Goal: Task Accomplishment & Management: Complete application form

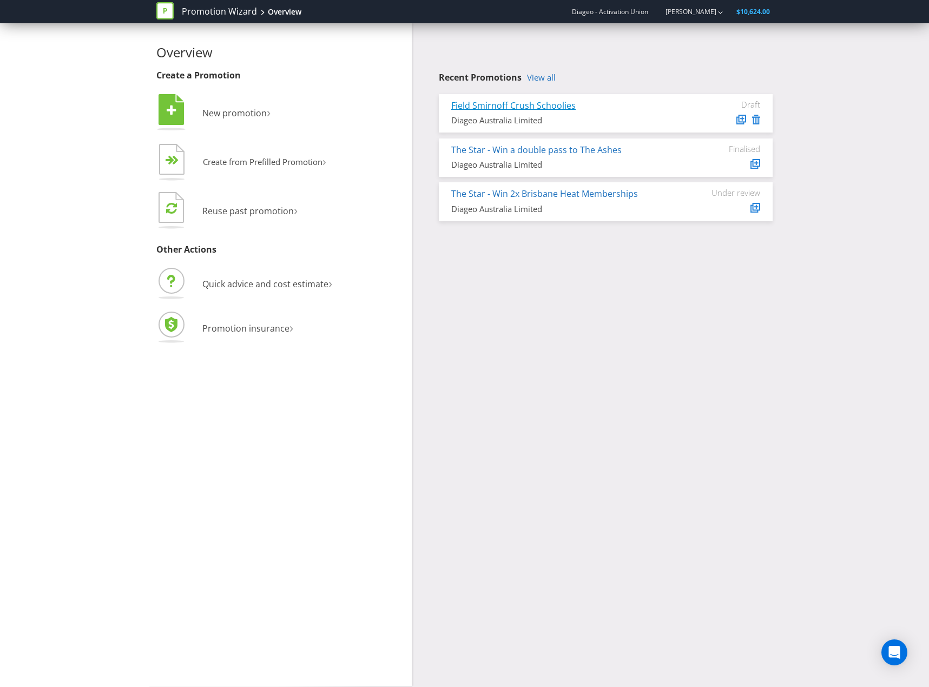
click at [571, 103] on link "Field Smirnoff Crush Schoolies" at bounding box center [513, 106] width 124 height 12
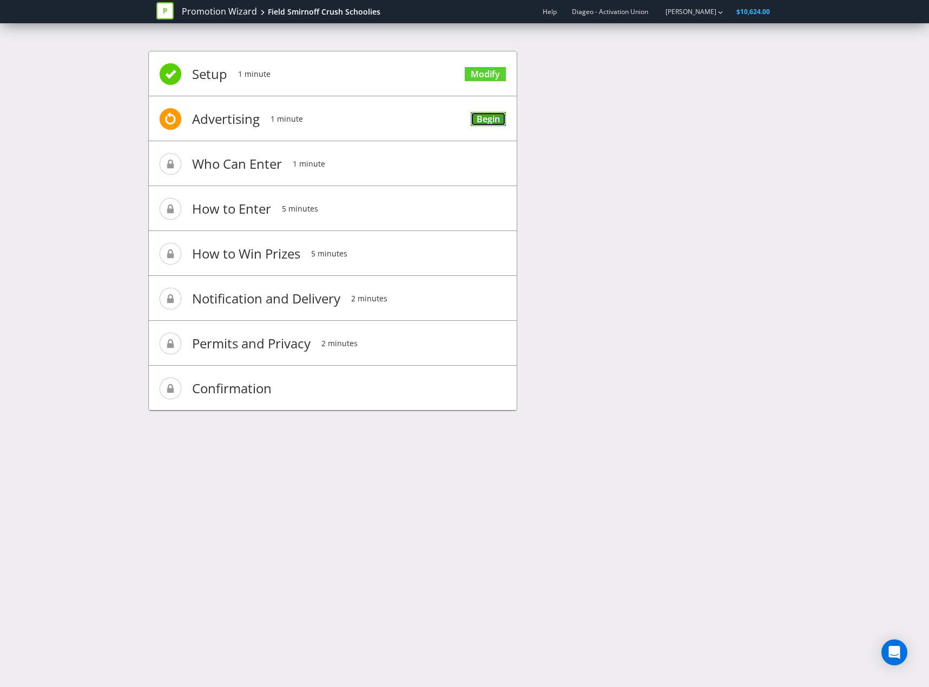
click at [490, 122] on link "Begin" at bounding box center [487, 119] width 35 height 15
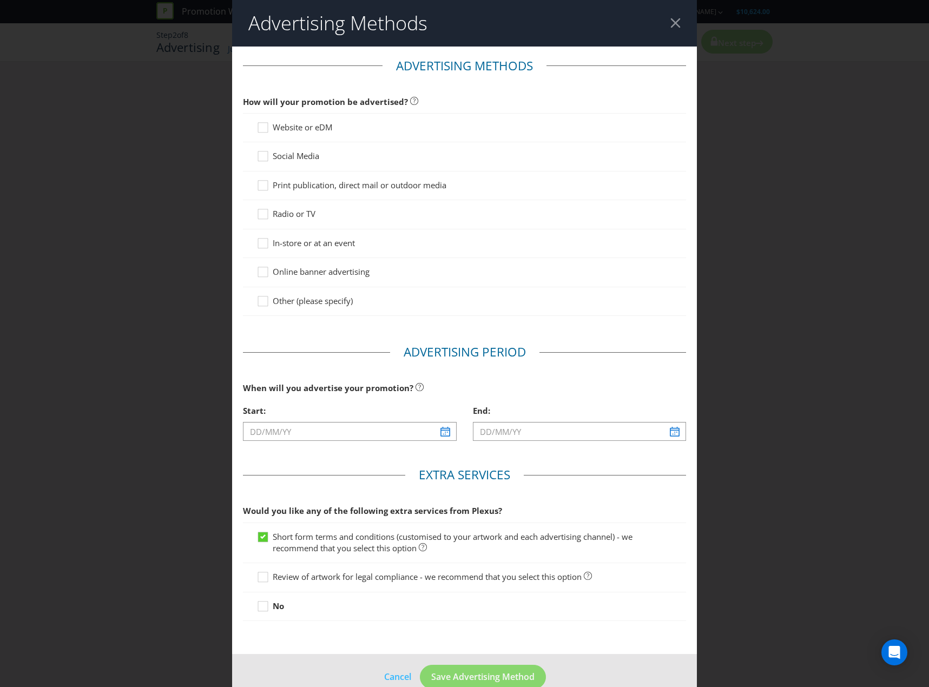
click at [312, 129] on span "Website or eDM" at bounding box center [302, 127] width 59 height 11
click at [0, 0] on input "Website or eDM" at bounding box center [0, 0] width 0 height 0
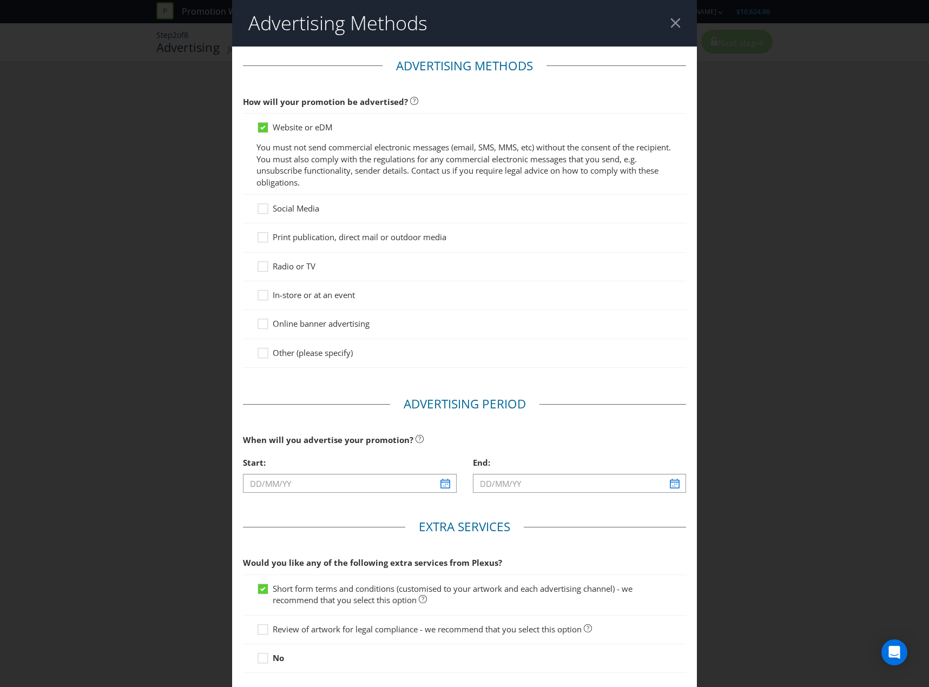
click at [298, 132] on div at bounding box center [464, 132] width 416 height 1
click at [308, 124] on span "Website or eDM" at bounding box center [302, 127] width 59 height 11
click at [0, 0] on input "Website or eDM" at bounding box center [0, 0] width 0 height 0
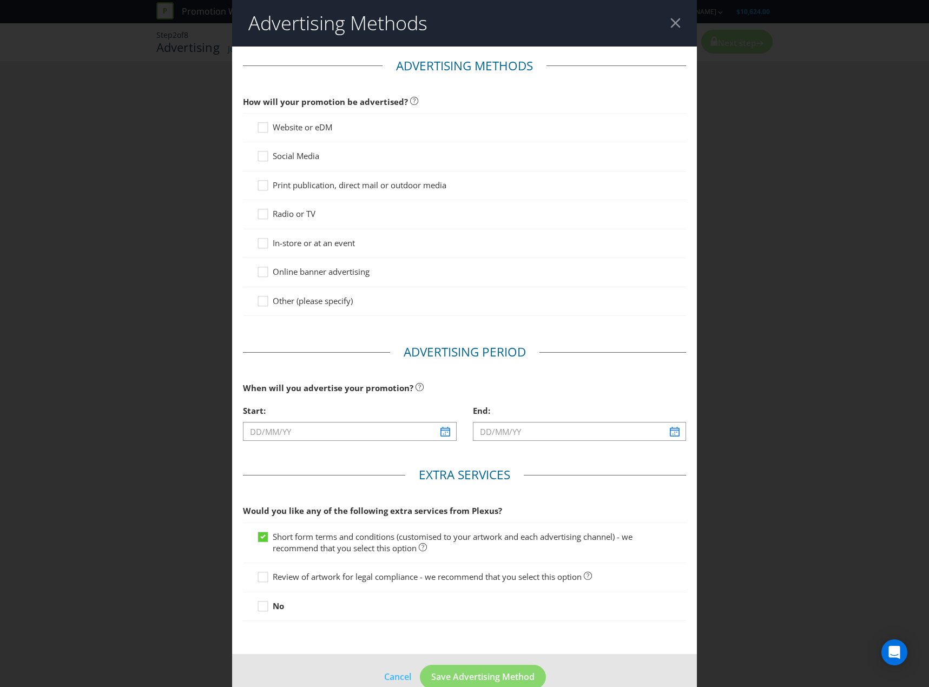
click at [313, 151] on span "Social Media" at bounding box center [296, 155] width 47 height 11
click at [0, 0] on input "Social Media" at bounding box center [0, 0] width 0 height 0
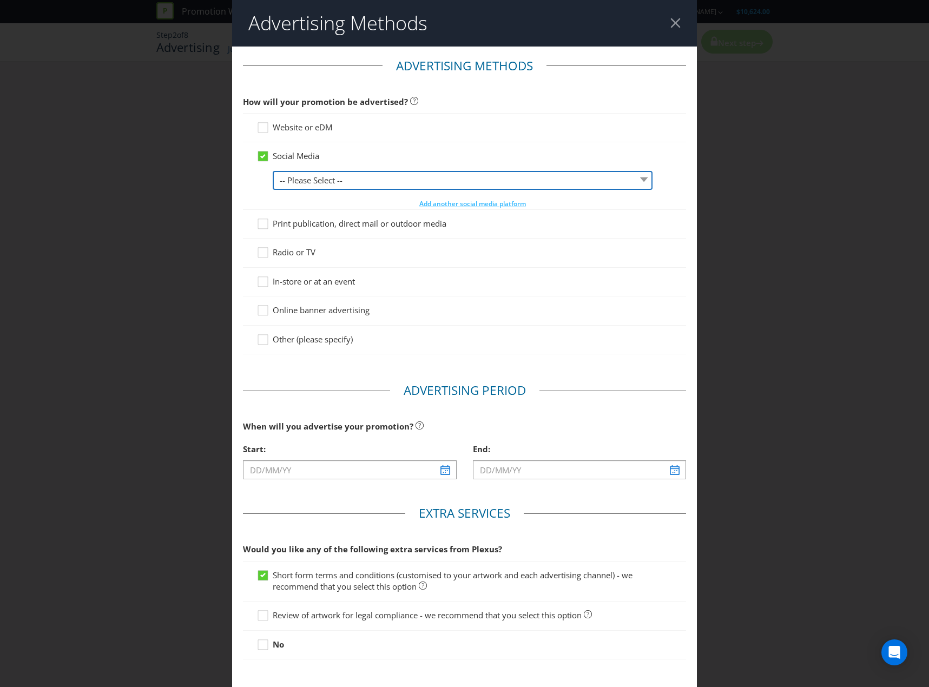
click at [358, 184] on select "-- Please Select -- Facebook X Instagram Snapchat LinkedIn Pinterest Tumblr You…" at bounding box center [463, 180] width 380 height 19
select select "FACEBOOK"
click at [273, 171] on select "-- Please Select -- Facebook X Instagram Snapchat LinkedIn Pinterest Tumblr You…" at bounding box center [463, 180] width 380 height 19
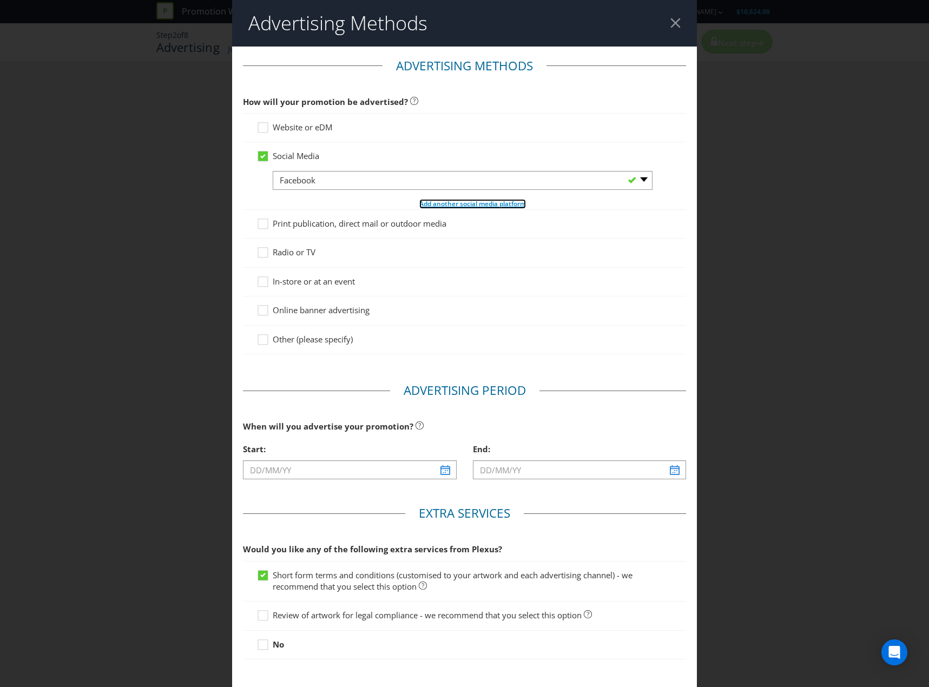
click at [429, 206] on span "Add another social media platform" at bounding box center [472, 203] width 107 height 9
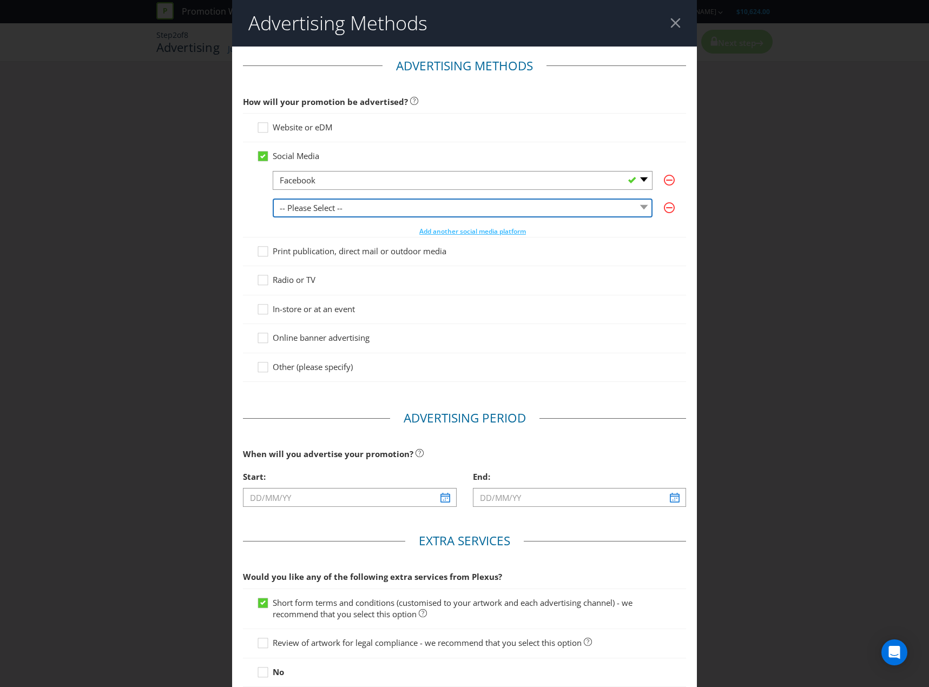
click at [376, 211] on select "-- Please Select -- Facebook X Instagram Snapchat LinkedIn Pinterest Tumblr You…" at bounding box center [463, 207] width 380 height 19
select select "INSTAGRAM"
click at [273, 198] on select "-- Please Select -- Facebook X Instagram Snapchat LinkedIn Pinterest Tumblr You…" at bounding box center [463, 207] width 380 height 19
click at [296, 310] on span "In-store or at an event" at bounding box center [314, 308] width 82 height 11
click at [0, 0] on input "In-store or at an event" at bounding box center [0, 0] width 0 height 0
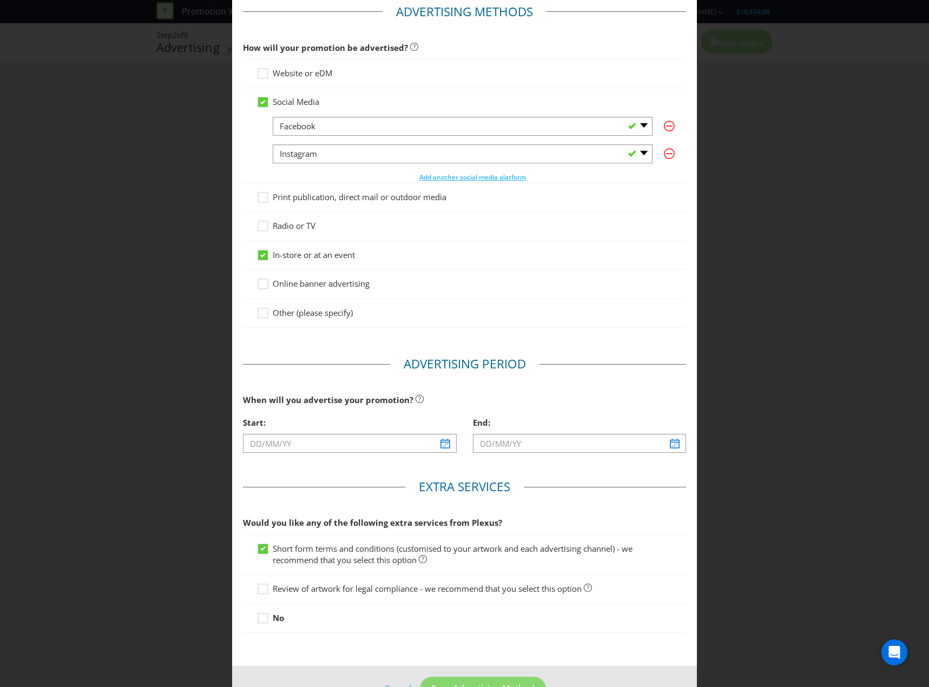
scroll to position [88, 0]
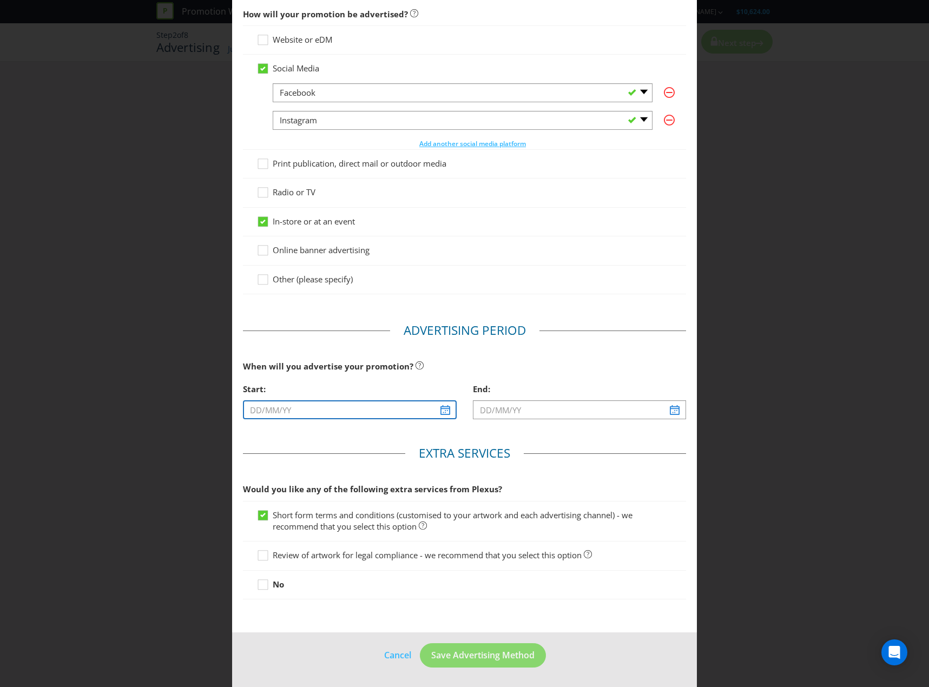
click at [341, 405] on input "text" at bounding box center [349, 409] width 213 height 19
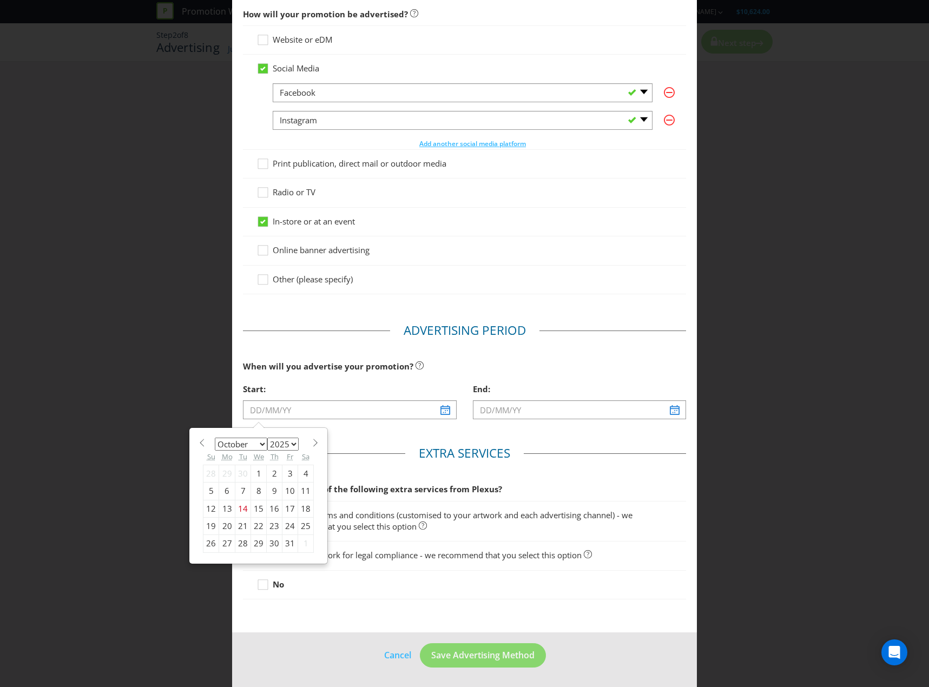
click at [258, 440] on select "January February March April May June July August September October November De…" at bounding box center [241, 444] width 52 height 13
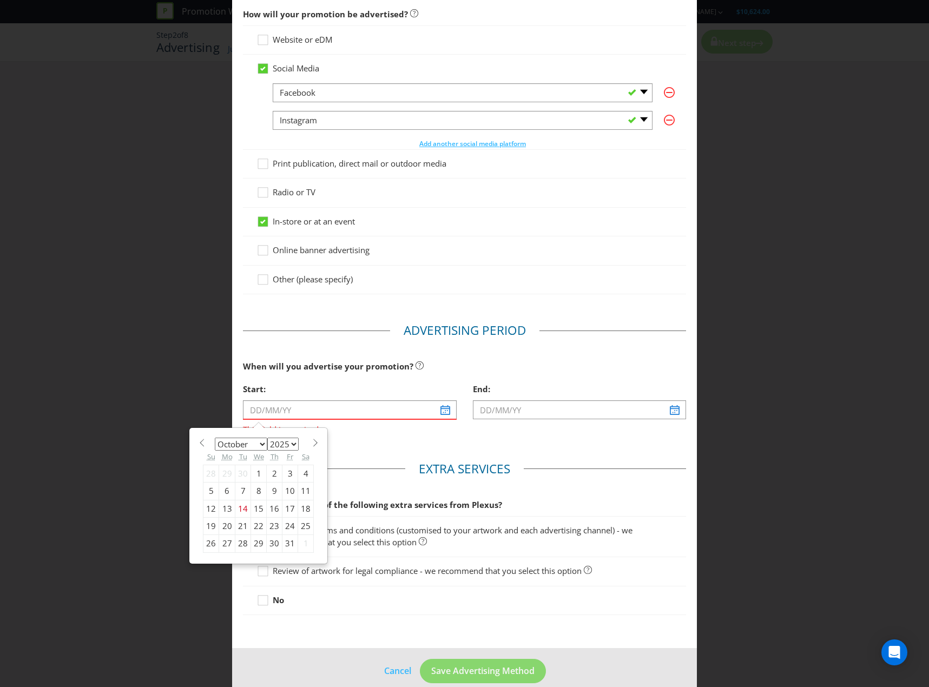
select select "10"
click at [215, 438] on select "January February March April May June July August September October November De…" at bounding box center [241, 444] width 52 height 13
click at [230, 526] on div "17" at bounding box center [227, 526] width 16 height 17
type input "[DATE]"
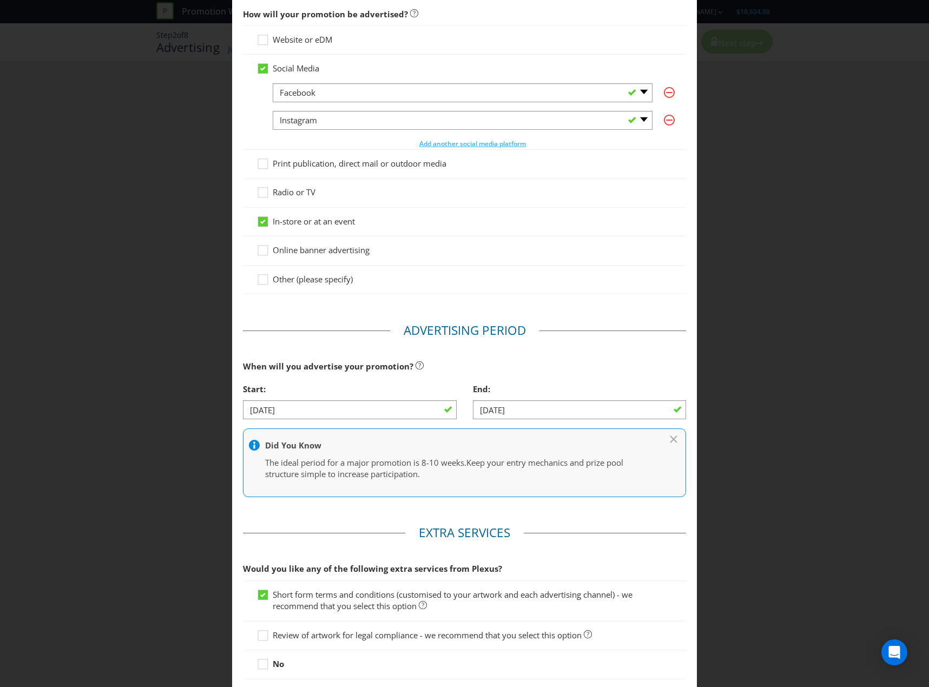
click at [528, 421] on div "End: [DATE]" at bounding box center [579, 403] width 229 height 50
click at [534, 413] on input "[DATE]" at bounding box center [579, 409] width 213 height 19
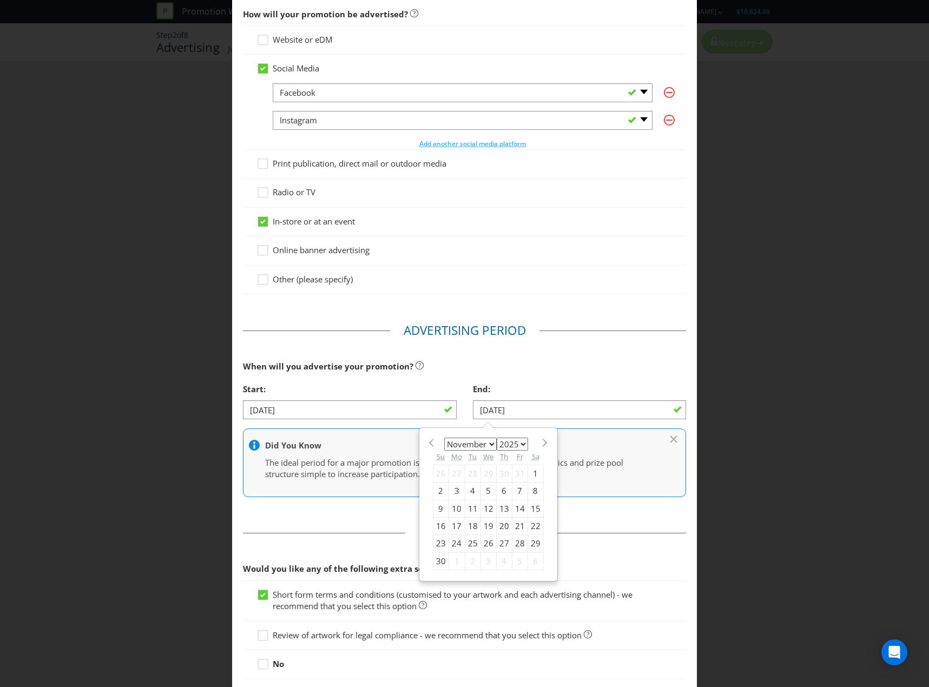
click at [488, 444] on select "January February March April May June July August September October November De…" at bounding box center [470, 444] width 52 height 13
select select "11"
click at [444, 438] on select "January February March April May June July August September October November De…" at bounding box center [470, 444] width 52 height 13
click at [480, 541] on div "31" at bounding box center [488, 543] width 16 height 17
type input "[DATE]"
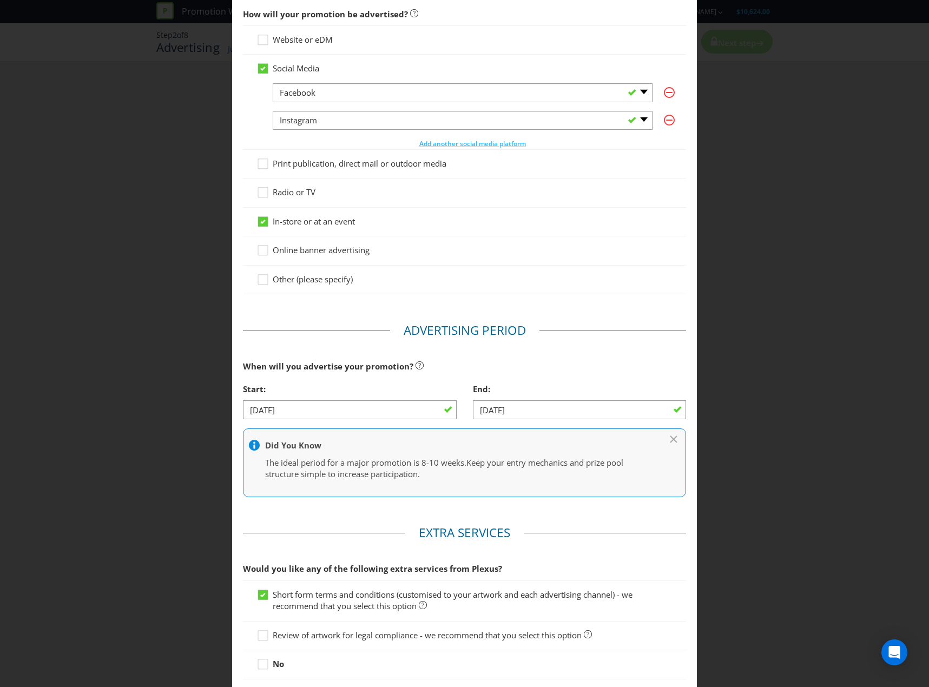
scroll to position [167, 0]
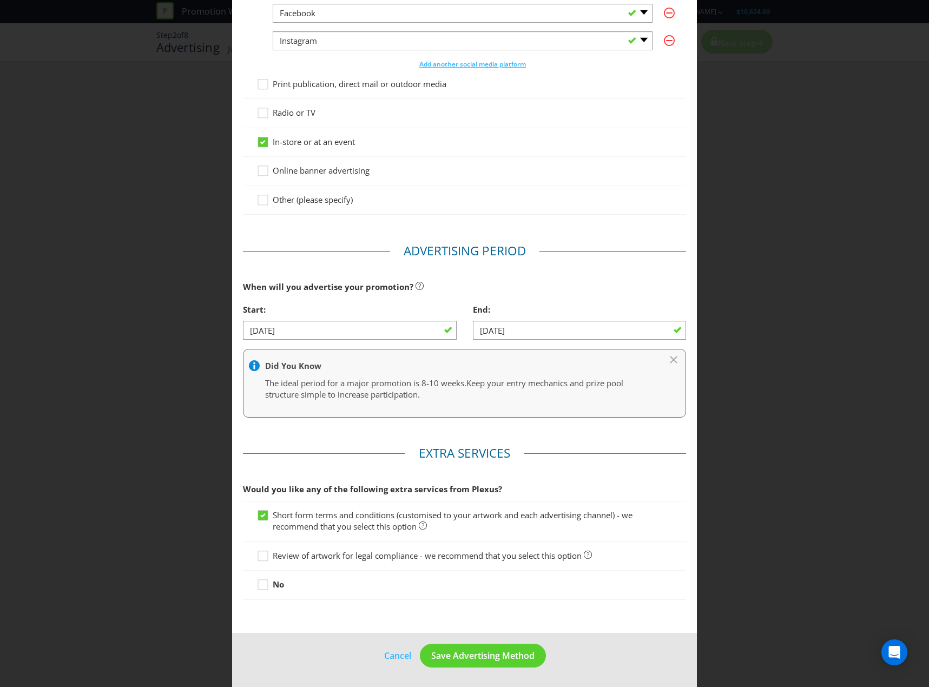
click at [273, 555] on span "Review of artwork for legal compliance - we recommend that you select this opti…" at bounding box center [427, 555] width 309 height 11
click at [0, 0] on input "Review of artwork for legal compliance - we recommend that you select this opti…" at bounding box center [0, 0] width 0 height 0
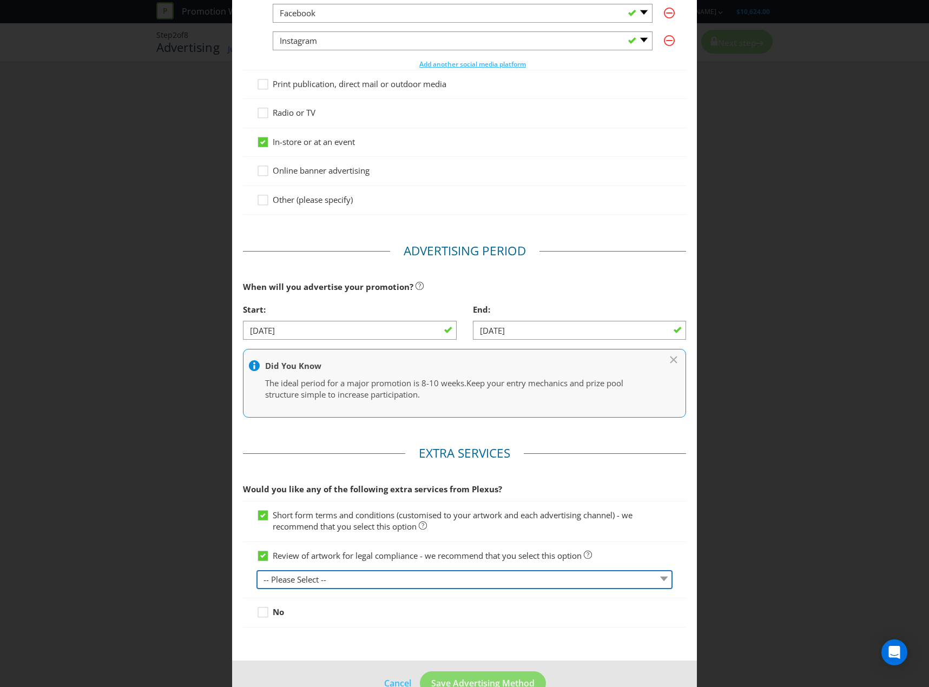
drag, startPoint x: 350, startPoint y: 575, endPoint x: 353, endPoint y: 587, distance: 12.1
click at [350, 575] on select "-- Please Select -- 1 piece 2-4 pieces (provided at same time) 5-7 pieces (prov…" at bounding box center [464, 579] width 416 height 19
select select "MARKETING_REVIEW_1"
click at [256, 570] on select "-- Please Select -- 1 piece 2-4 pieces (provided at same time) 5-7 pieces (prov…" at bounding box center [464, 579] width 416 height 19
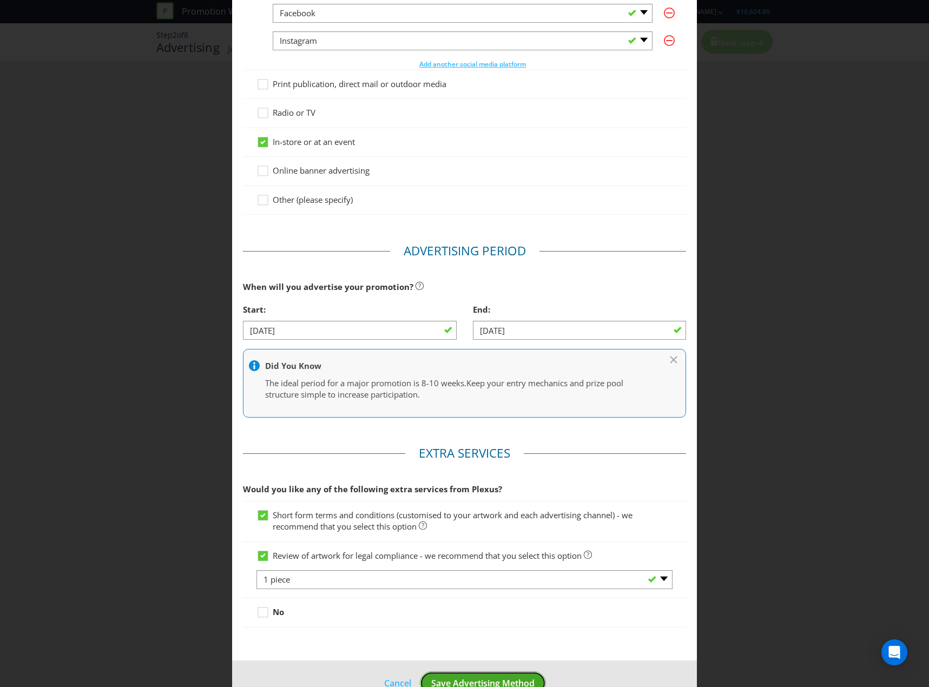
click at [481, 677] on span "Save Advertising Method" at bounding box center [482, 683] width 103 height 12
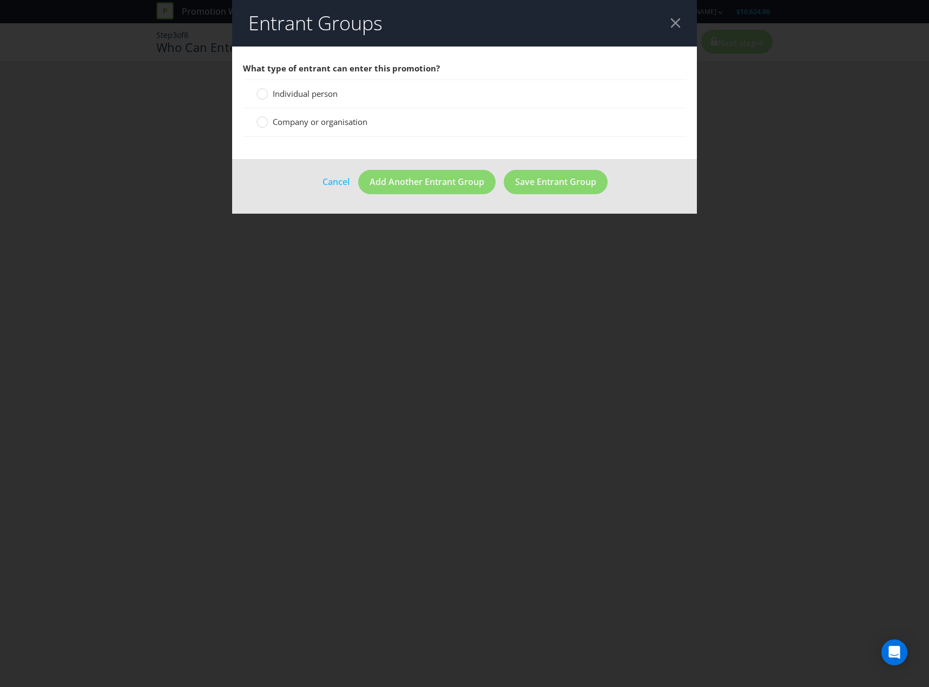
click at [326, 94] on span "Individual person" at bounding box center [305, 93] width 65 height 11
click at [0, 0] on input "Individual person" at bounding box center [0, 0] width 0 height 0
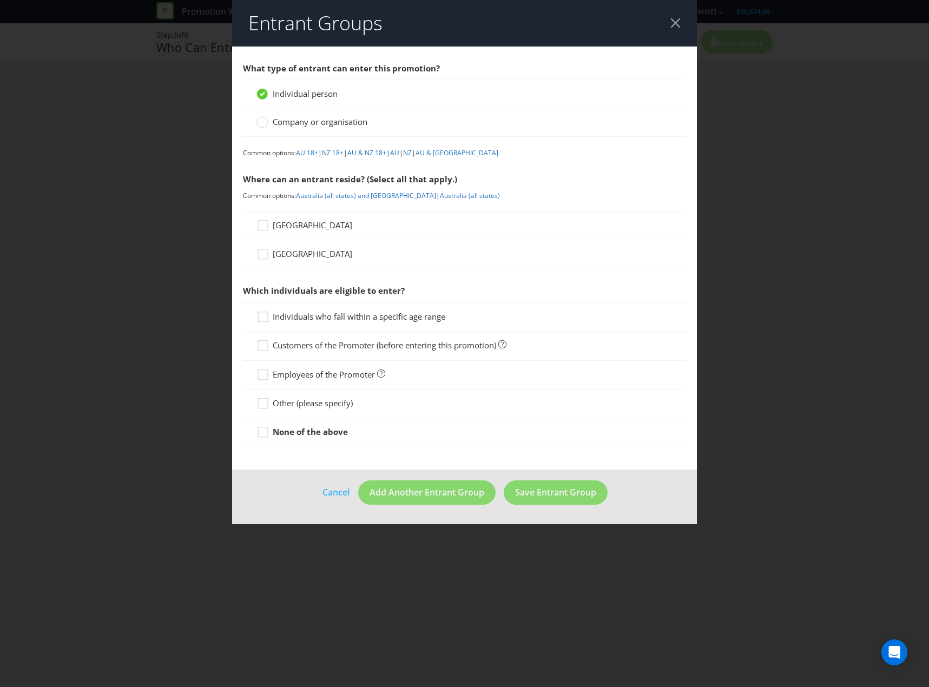
click at [305, 224] on span "[GEOGRAPHIC_DATA]" at bounding box center [312, 225] width 79 height 11
click at [0, 0] on input "[GEOGRAPHIC_DATA]" at bounding box center [0, 0] width 0 height 0
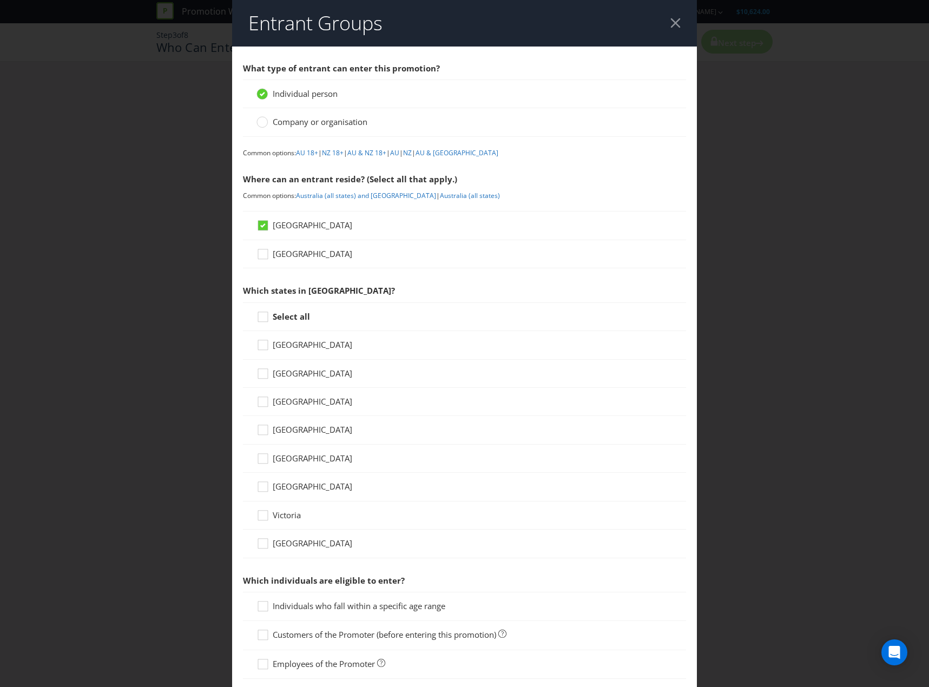
click at [301, 370] on span "[GEOGRAPHIC_DATA]" at bounding box center [312, 373] width 79 height 11
click at [0, 0] on input "[GEOGRAPHIC_DATA]" at bounding box center [0, 0] width 0 height 0
click at [293, 432] on span "[GEOGRAPHIC_DATA]" at bounding box center [312, 429] width 79 height 11
click at [0, 0] on input "[GEOGRAPHIC_DATA]" at bounding box center [0, 0] width 0 height 0
click at [278, 517] on span "Victoria" at bounding box center [287, 514] width 28 height 11
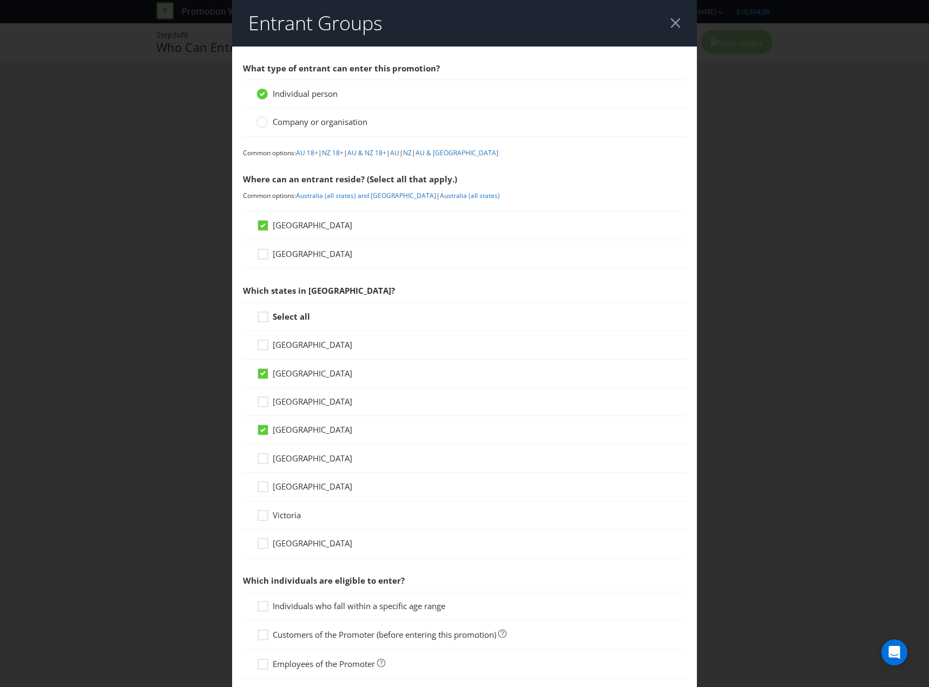
click at [0, 0] on input "Victoria" at bounding box center [0, 0] width 0 height 0
click at [283, 546] on span "[GEOGRAPHIC_DATA]" at bounding box center [312, 543] width 79 height 11
click at [0, 0] on input "[GEOGRAPHIC_DATA]" at bounding box center [0, 0] width 0 height 0
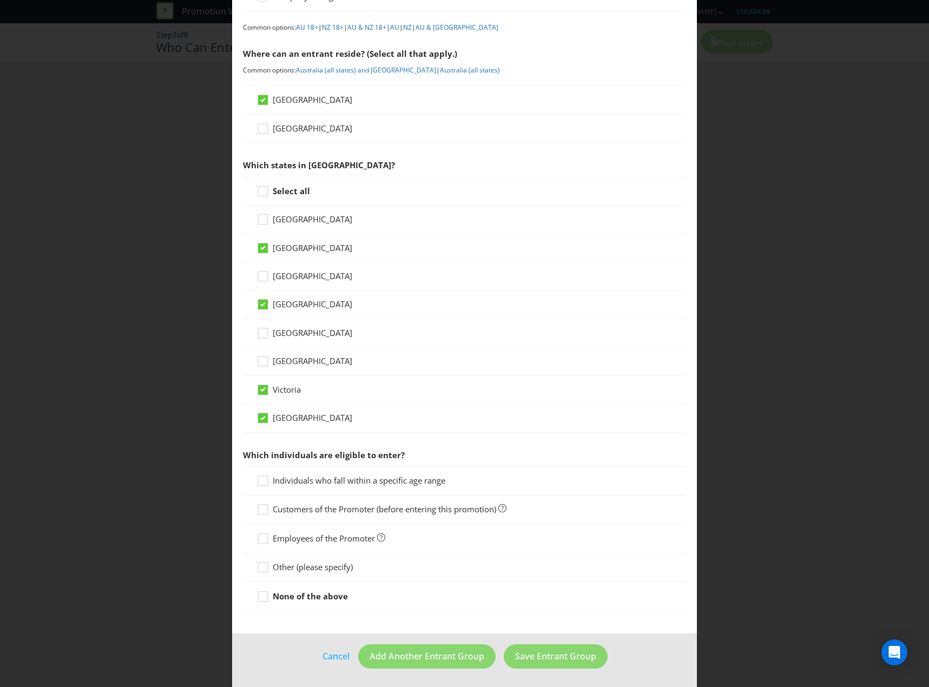
scroll to position [127, 0]
click at [335, 478] on span "Individuals who fall within a specific age range" at bounding box center [359, 479] width 173 height 11
click at [0, 0] on input "Individuals who fall within a specific age range" at bounding box center [0, 0] width 0 height 0
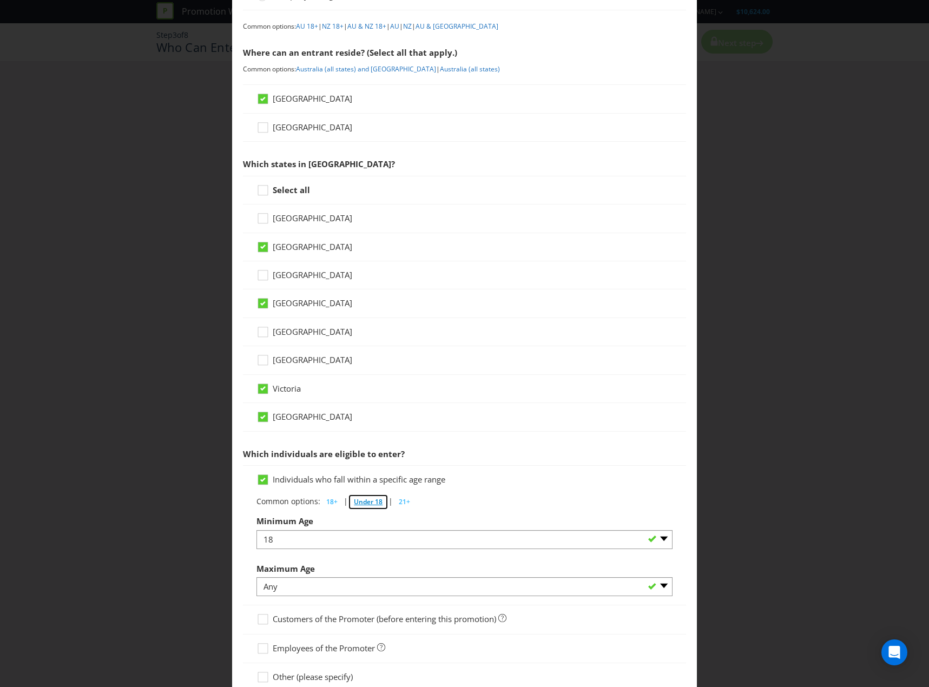
click at [354, 501] on span "Under 18" at bounding box center [368, 501] width 29 height 9
select select "ANY"
select select "18"
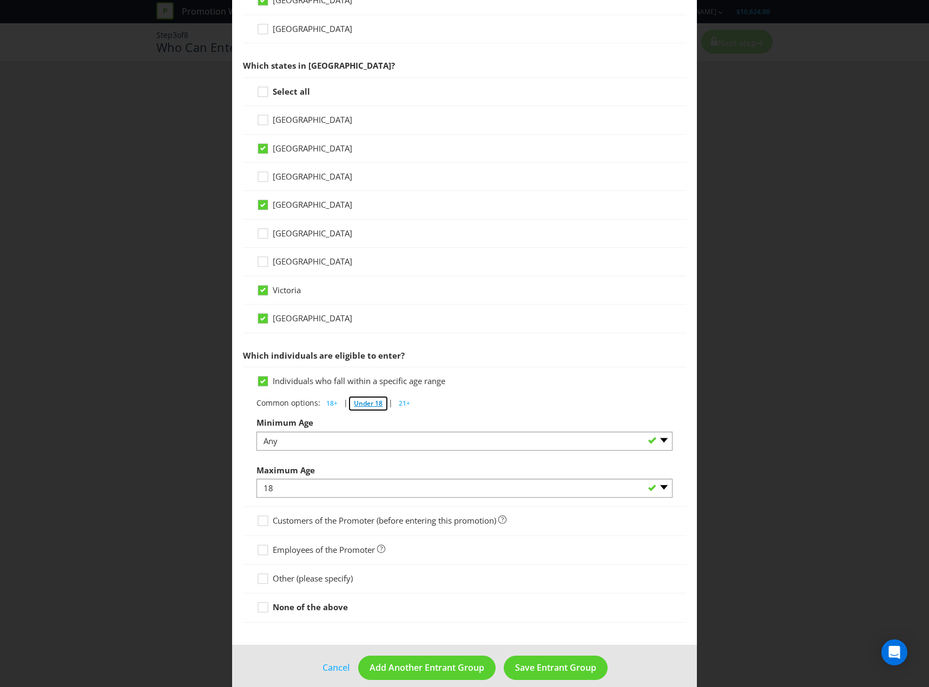
scroll to position [237, 0]
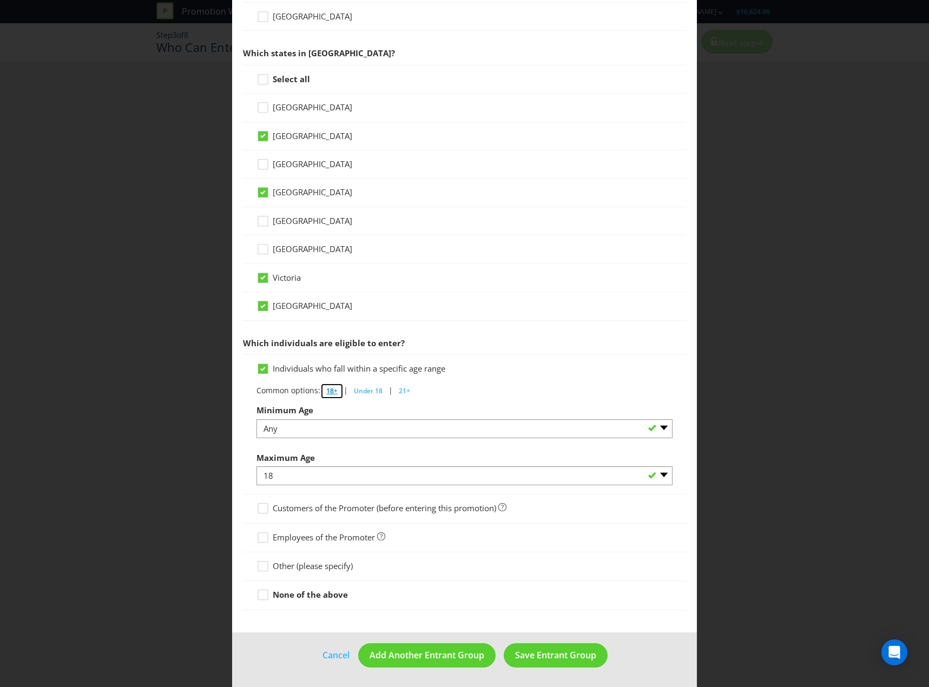
click at [335, 390] on button "18+" at bounding box center [331, 391] width 23 height 16
select select "18"
select select "ANY"
click at [536, 652] on span "Save Entrant Group" at bounding box center [555, 655] width 81 height 12
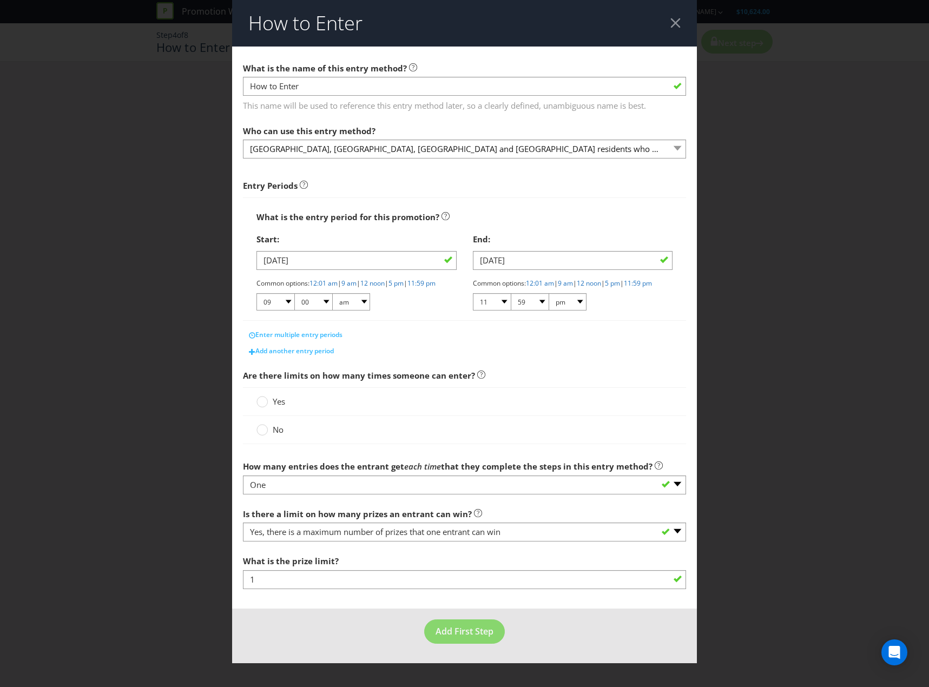
click at [279, 407] on span "Yes" at bounding box center [279, 401] width 12 height 11
click at [0, 0] on input "Yes" at bounding box center [0, 0] width 0 height 0
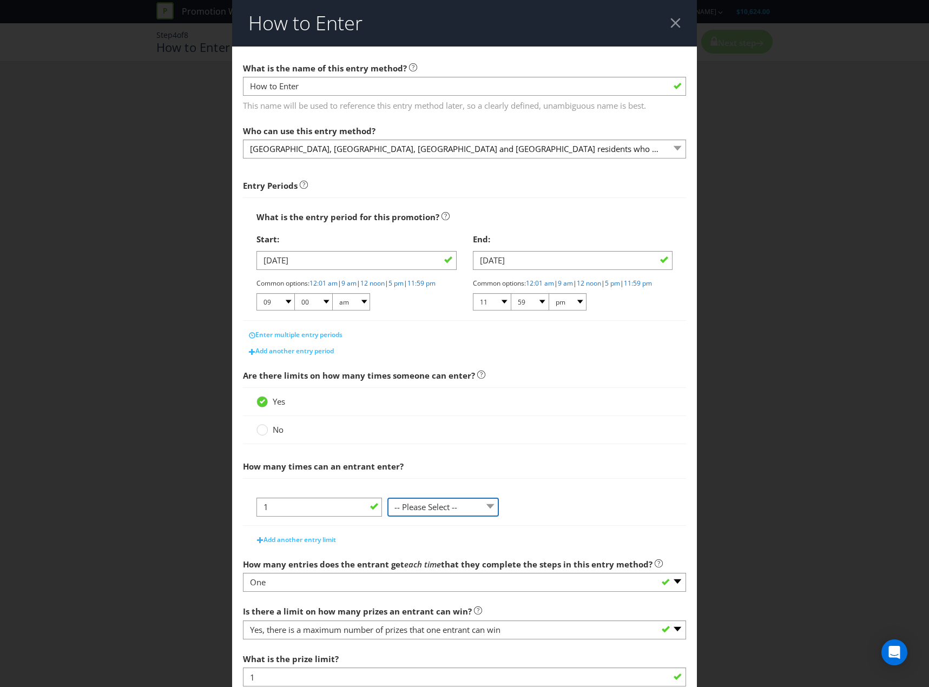
click at [438, 515] on select "-- Please Select -- per person per day per purchase per transaction Other (plea…" at bounding box center [442, 507] width 111 height 19
select select "PER_PERSON"
click at [387, 507] on select "-- Please Select -- per person per day per purchase per transaction Other (plea…" at bounding box center [442, 507] width 111 height 19
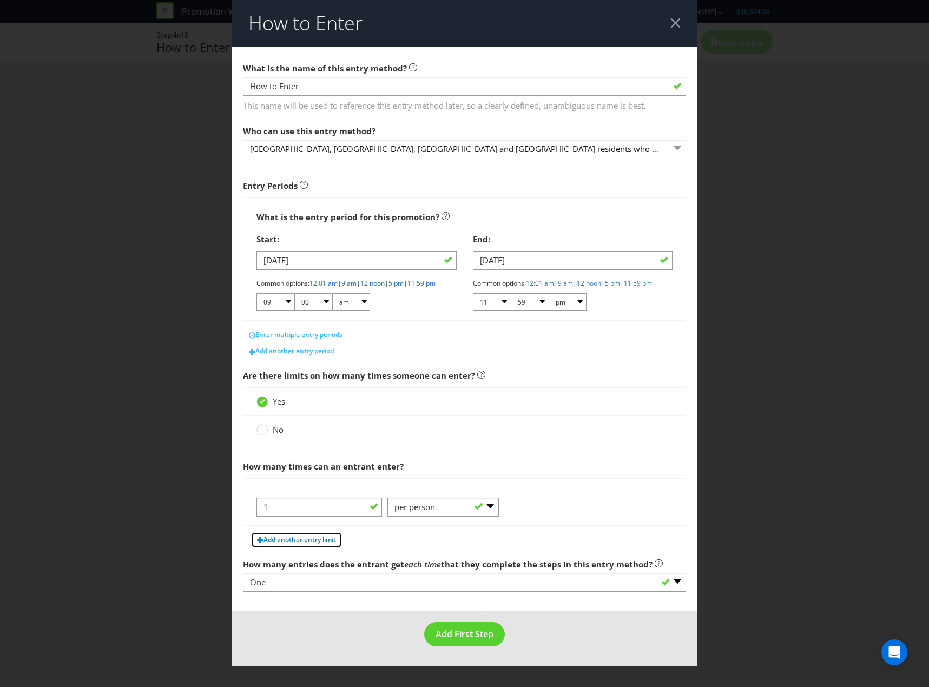
click at [301, 544] on span "Add another entry limit" at bounding box center [299, 539] width 72 height 9
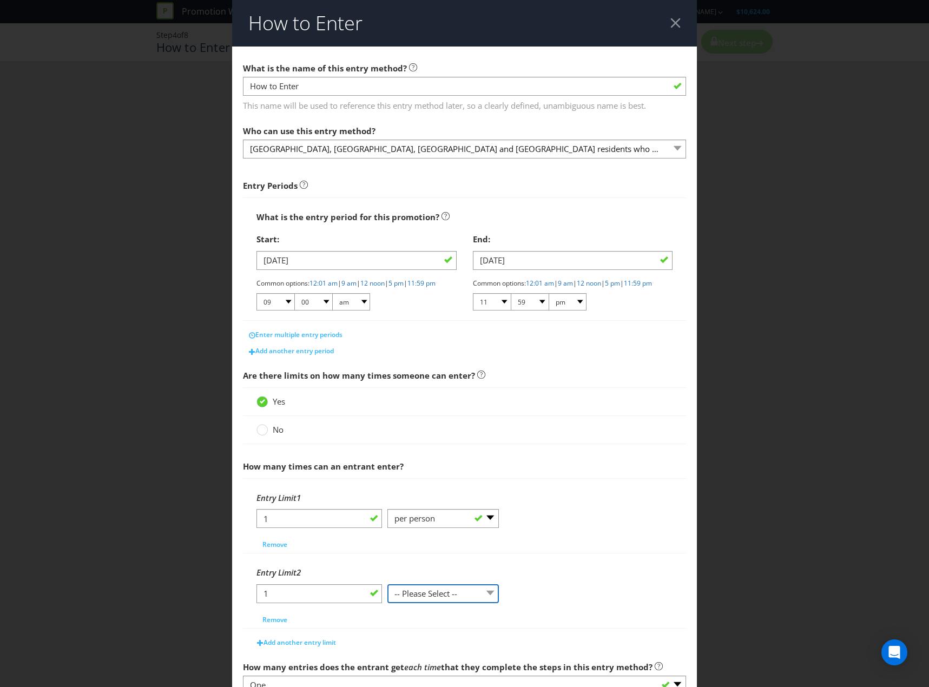
click at [468, 603] on select "-- Please Select -- per person per day per purchase per transaction Other (plea…" at bounding box center [442, 593] width 111 height 19
select select "PER_DAY"
click at [387, 593] on select "-- Please Select -- per person per day per purchase per transaction Other (plea…" at bounding box center [442, 593] width 111 height 19
click at [295, 647] on span "Add another entry limit" at bounding box center [299, 642] width 72 height 9
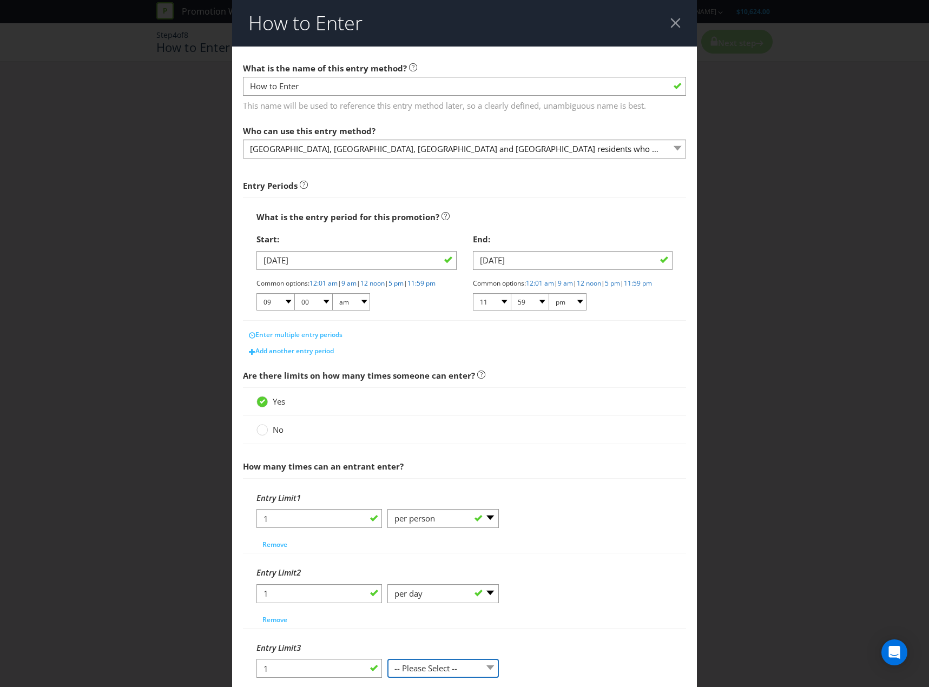
click at [444, 668] on select "-- Please Select -- per person per day per purchase per transaction Other (plea…" at bounding box center [442, 668] width 111 height 19
select select "PER_TRANSACTION"
click at [387, 668] on select "-- Please Select -- per person per day per purchase per transaction Other (plea…" at bounding box center [442, 668] width 111 height 19
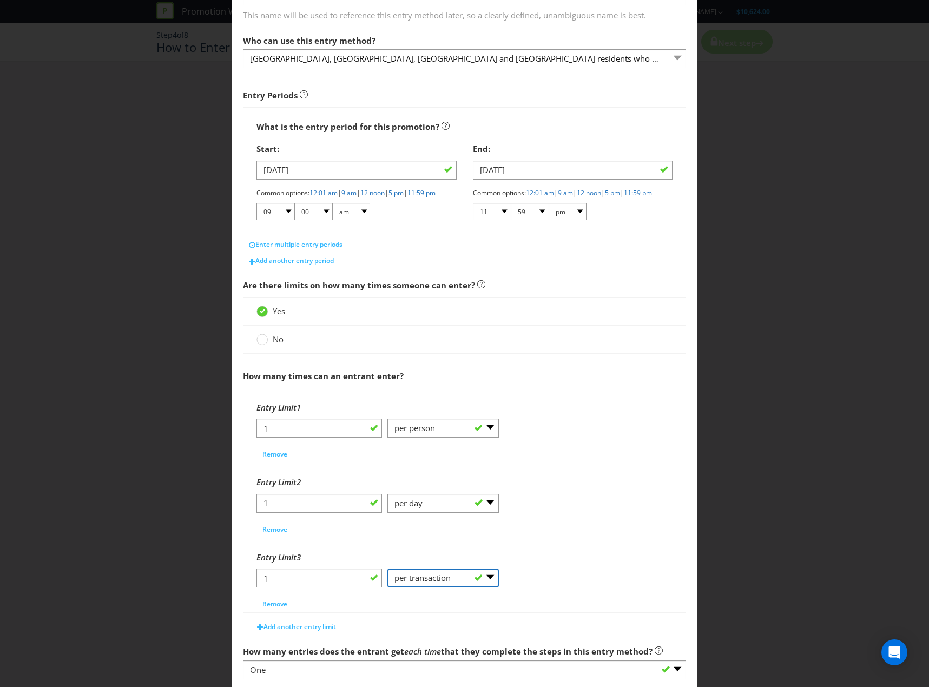
scroll to position [166, 0]
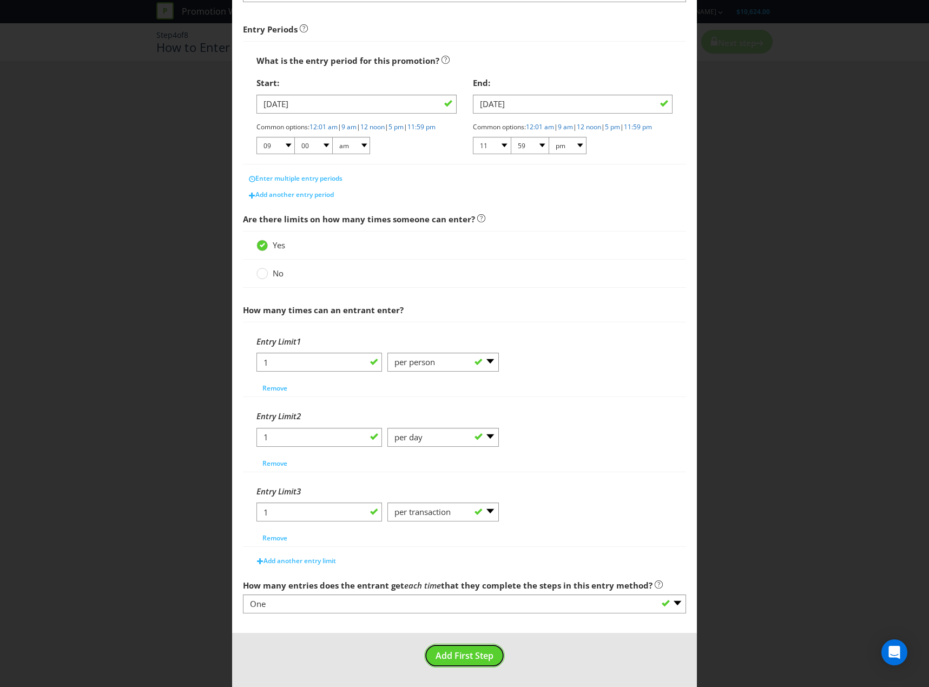
click at [460, 652] on span "Add First Step" at bounding box center [464, 655] width 58 height 12
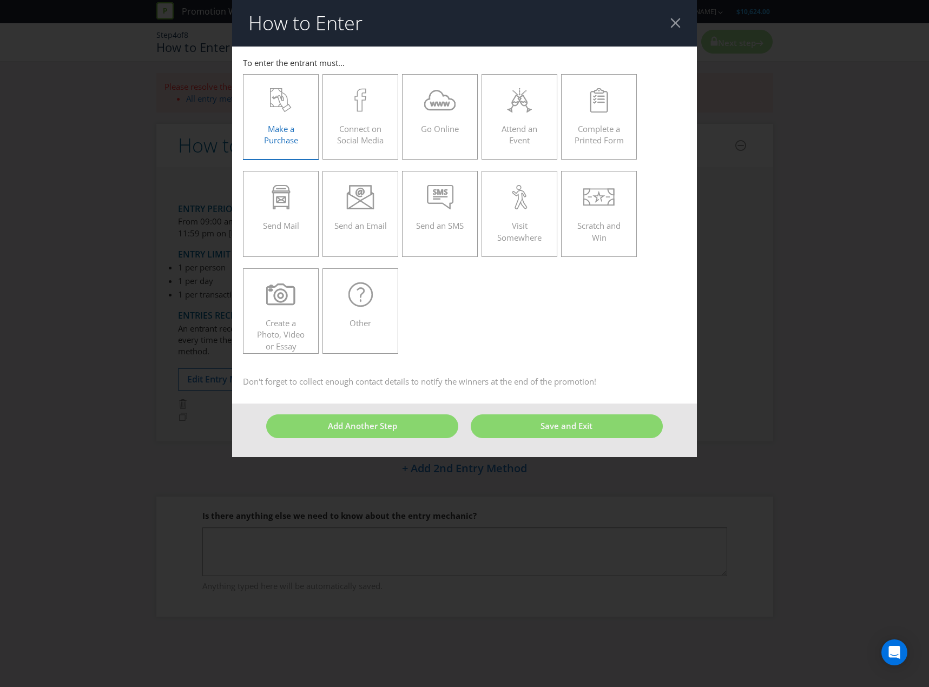
click at [284, 129] on span "Make a Purchase" at bounding box center [281, 134] width 34 height 22
click at [0, 0] on input "Make a Purchase" at bounding box center [0, 0] width 0 height 0
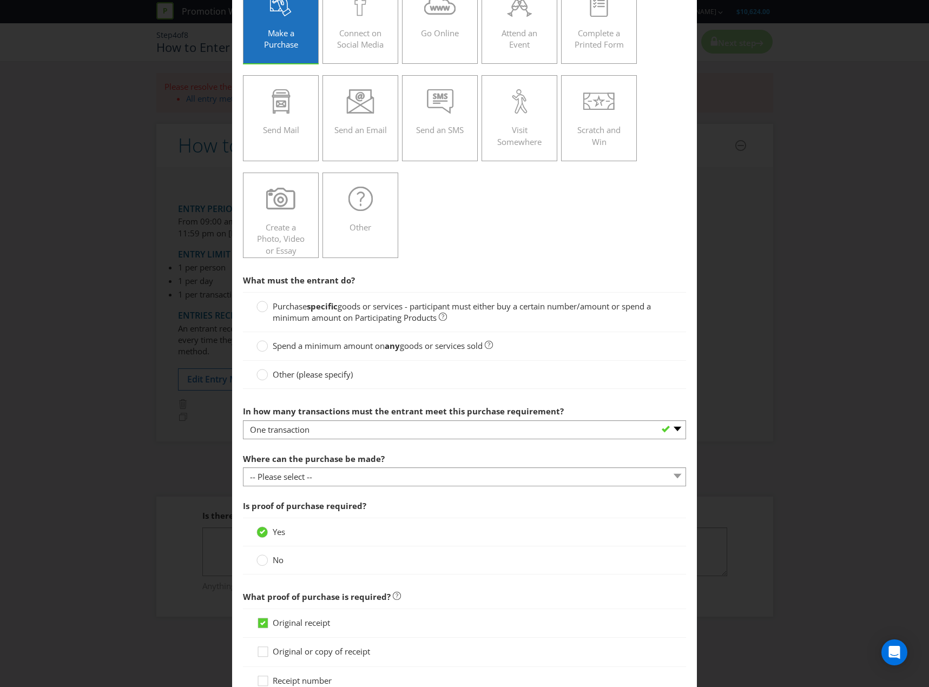
scroll to position [108, 0]
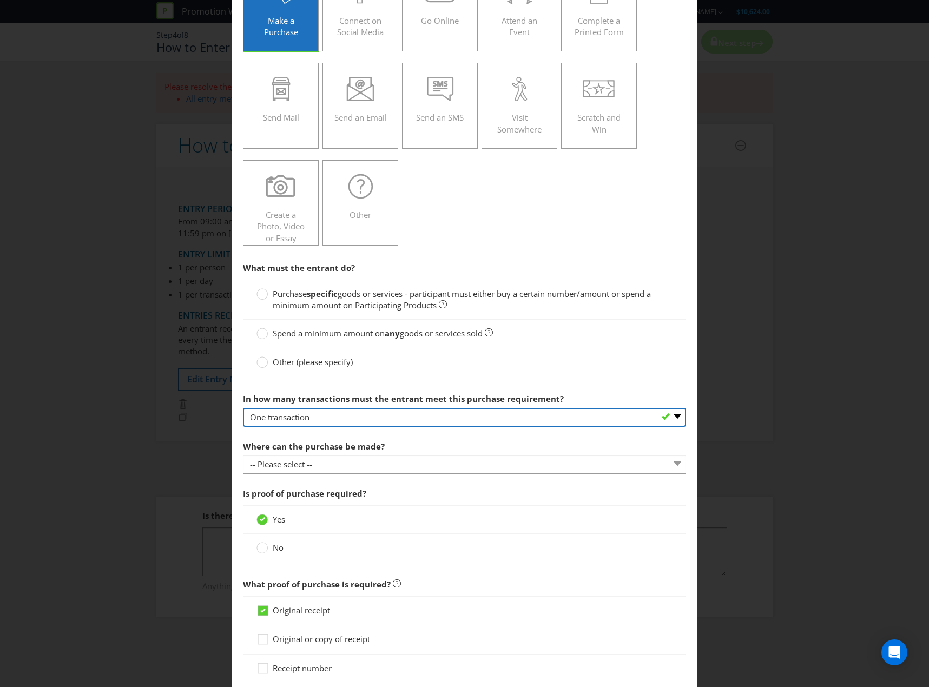
click at [427, 414] on select "-- Please select -- One transaction A specific number of transactions Any numbe…" at bounding box center [464, 417] width 443 height 19
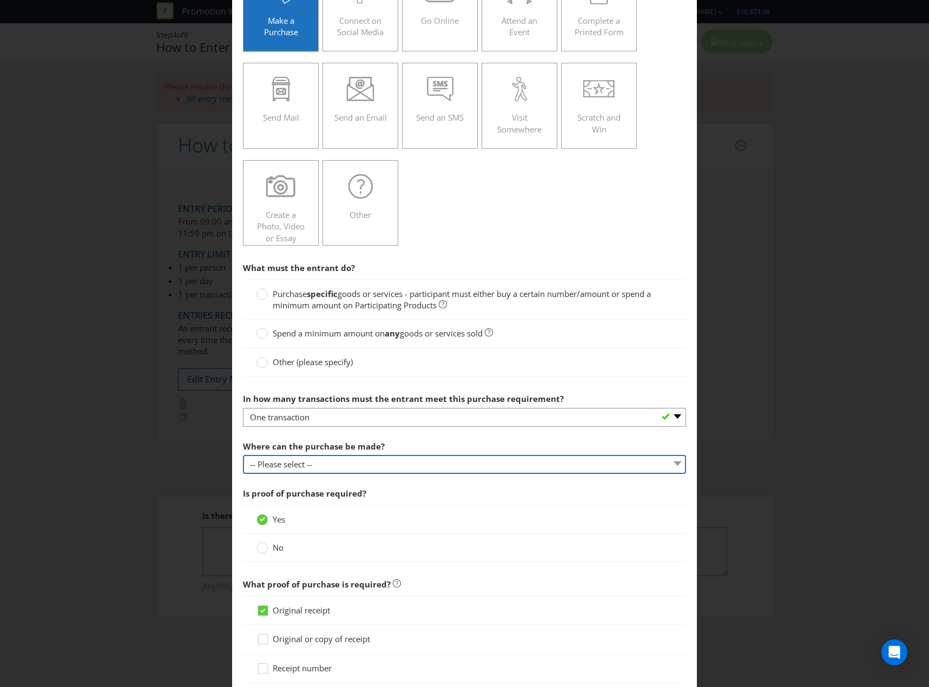
click at [368, 463] on select "-- Please select -- Any stores displaying promotional material (including onlin…" at bounding box center [464, 464] width 443 height 19
select select "ANY_DISPLAYING_PROMOTIONAL_MATERIAL"
click at [243, 455] on select "-- Please select -- Any stores displaying promotional material (including onlin…" at bounding box center [464, 464] width 443 height 19
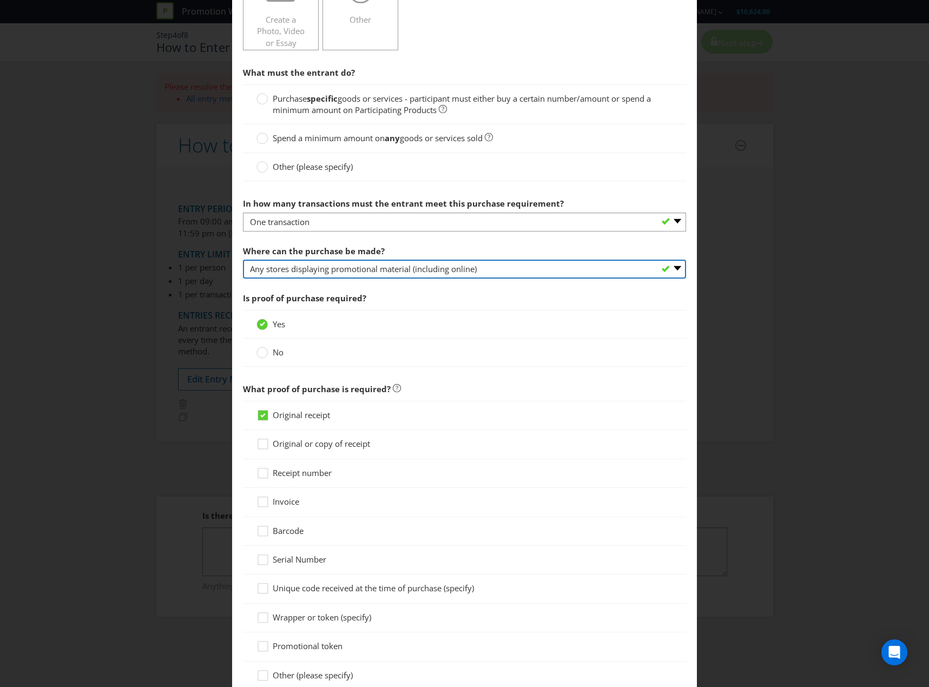
scroll to position [324, 0]
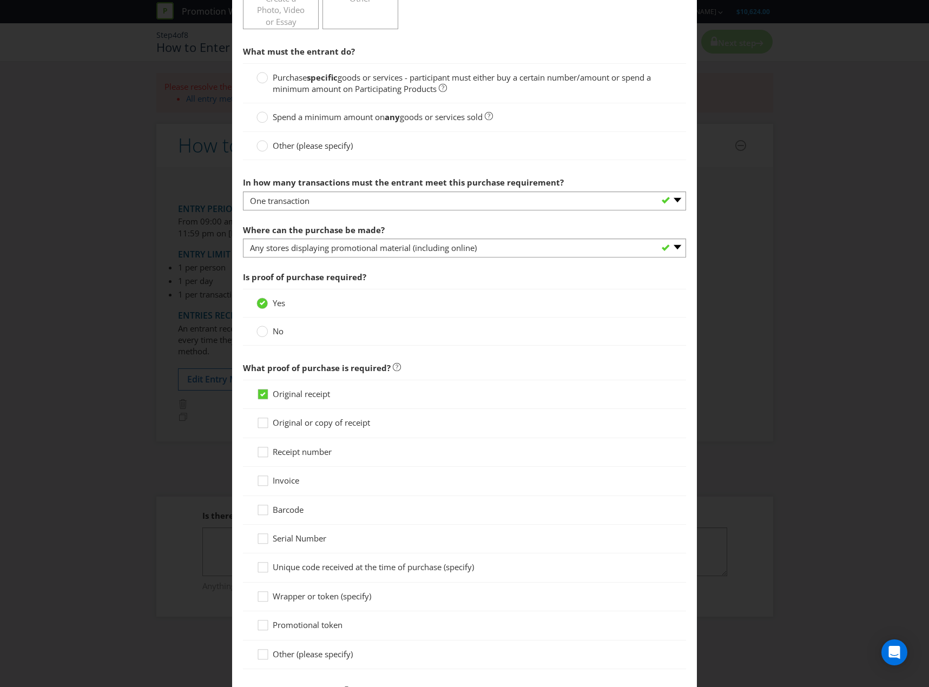
click at [311, 426] on span "Original or copy of receipt" at bounding box center [321, 422] width 97 height 11
click at [0, 0] on input "Original or copy of receipt" at bounding box center [0, 0] width 0 height 0
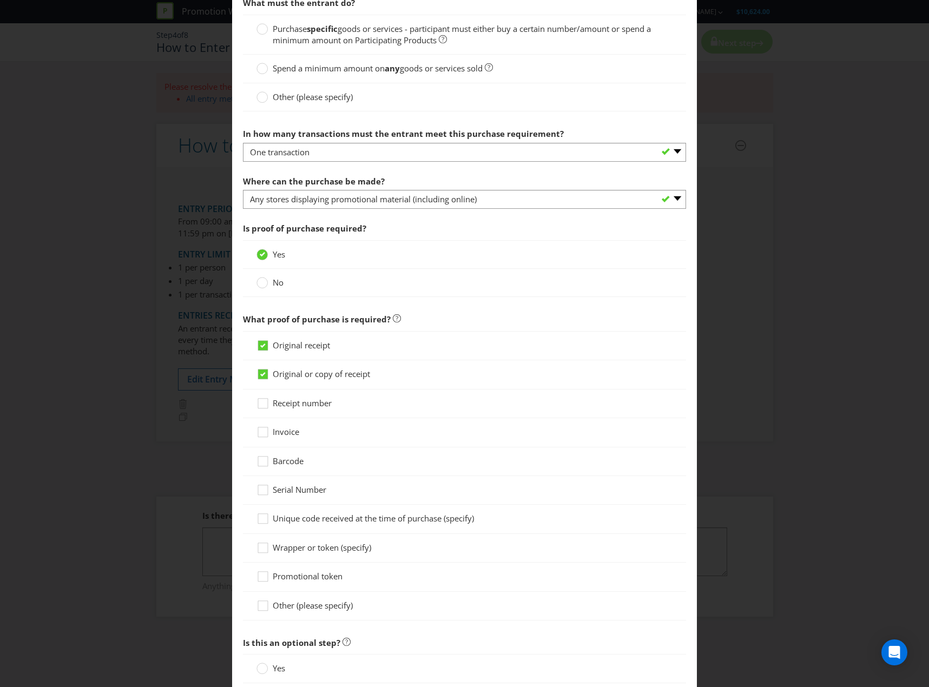
scroll to position [473, 0]
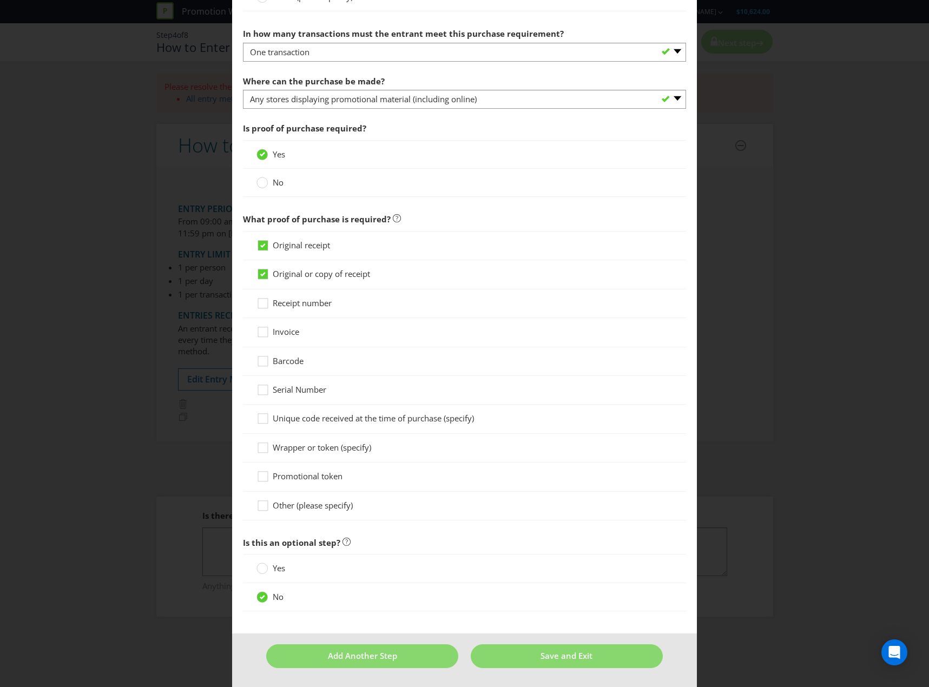
click at [313, 278] on span "Original or copy of receipt" at bounding box center [321, 273] width 97 height 11
click at [0, 0] on input "Original or copy of receipt" at bounding box center [0, 0] width 0 height 0
click at [460, 536] on span "Is this an optional step?" at bounding box center [464, 543] width 443 height 22
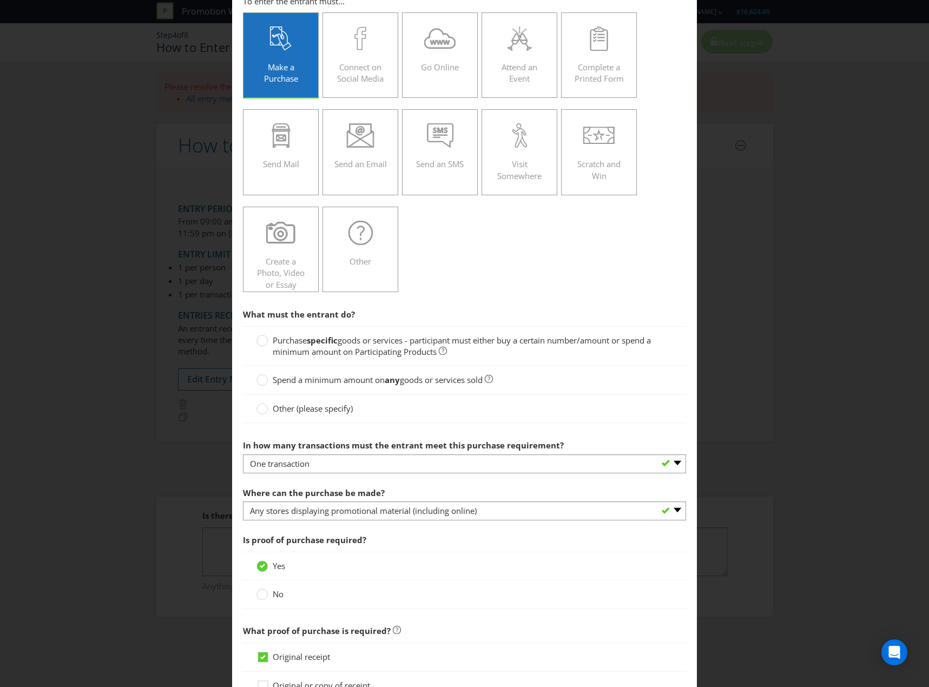
scroll to position [0, 0]
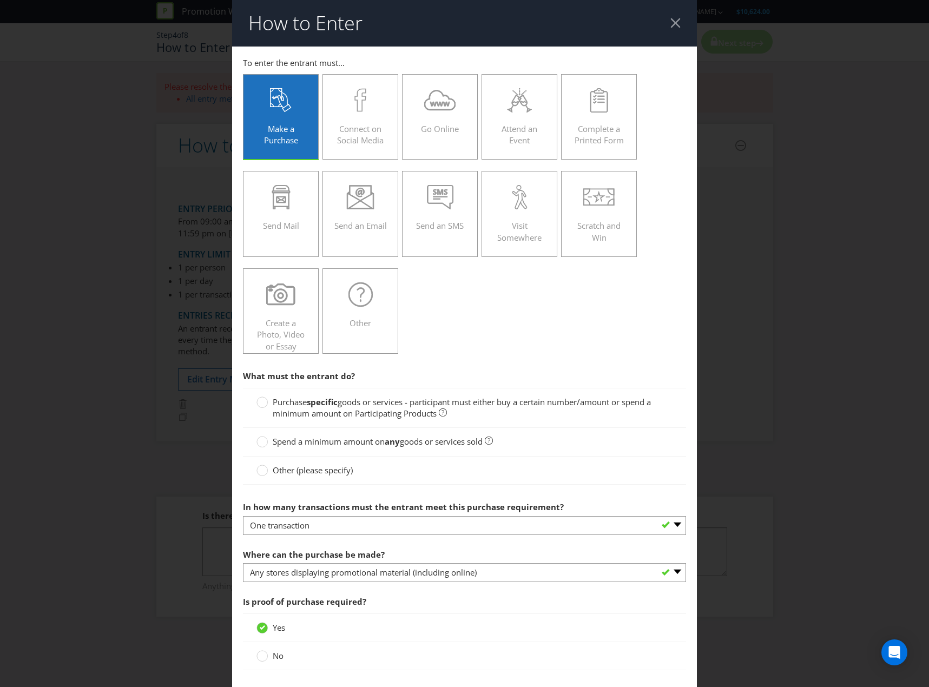
click at [346, 414] on span "goods or services - participant must either buy a certain number/amount or spen…" at bounding box center [462, 407] width 378 height 22
click at [0, 0] on input "Purchase specific goods or services - participant must either buy a certain num…" at bounding box center [0, 0] width 0 height 0
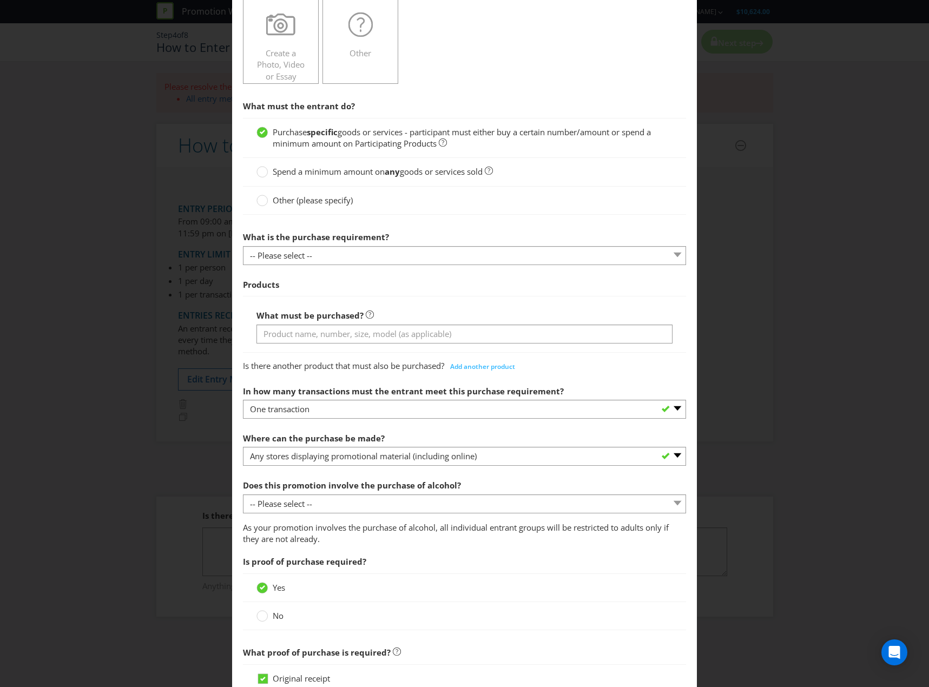
scroll to position [270, 0]
click at [398, 258] on select "-- Please select -- Buy a certain number of these products or services Spend a …" at bounding box center [464, 255] width 443 height 19
select select "MINIMUM_SPEND_AMOUNT"
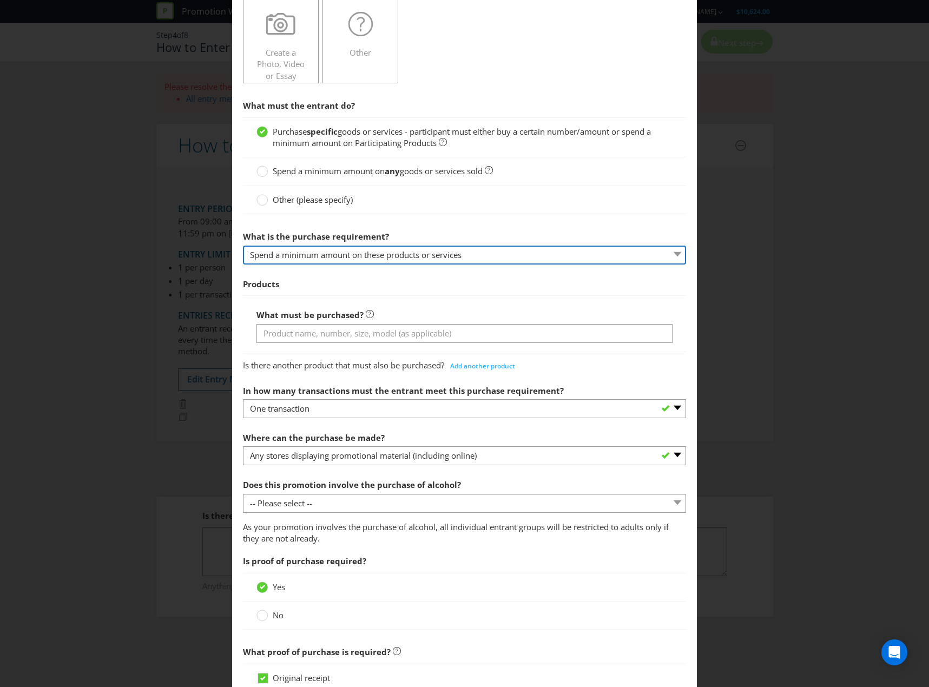
click at [243, 246] on select "-- Please select -- Buy a certain number of these products or services Spend a …" at bounding box center [464, 255] width 443 height 19
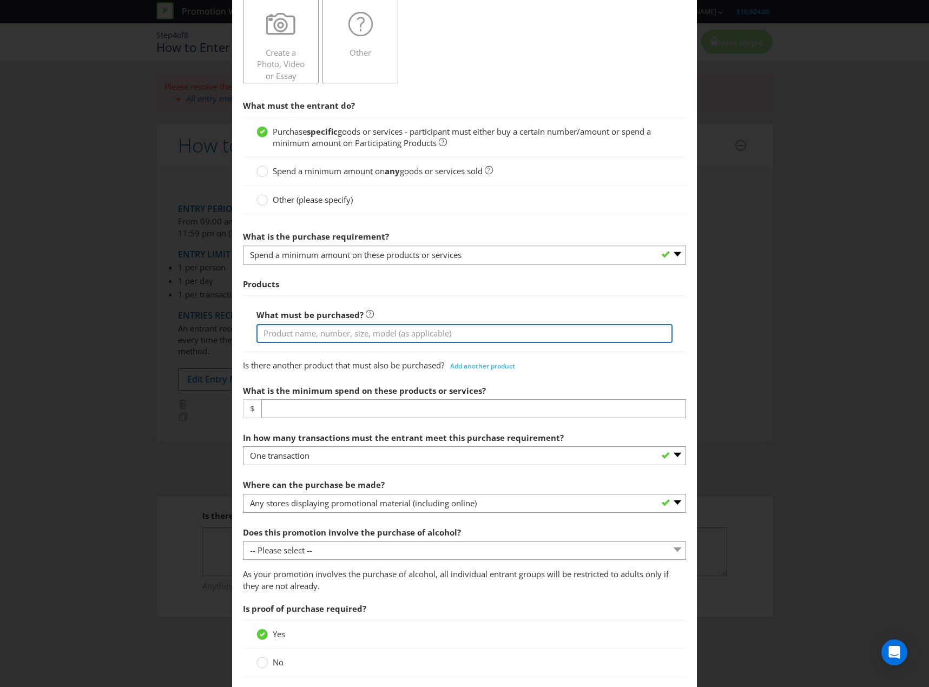
click at [382, 335] on input "text" at bounding box center [464, 333] width 416 height 19
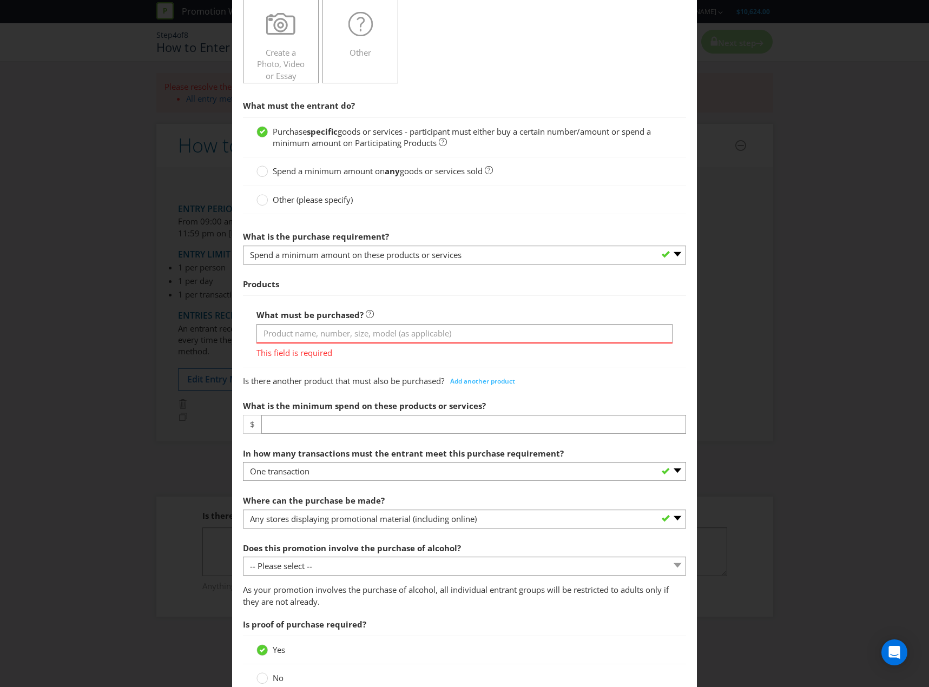
click at [298, 342] on div "This field is required" at bounding box center [464, 350] width 416 height 17
click at [295, 324] on input "text" at bounding box center [464, 333] width 416 height 19
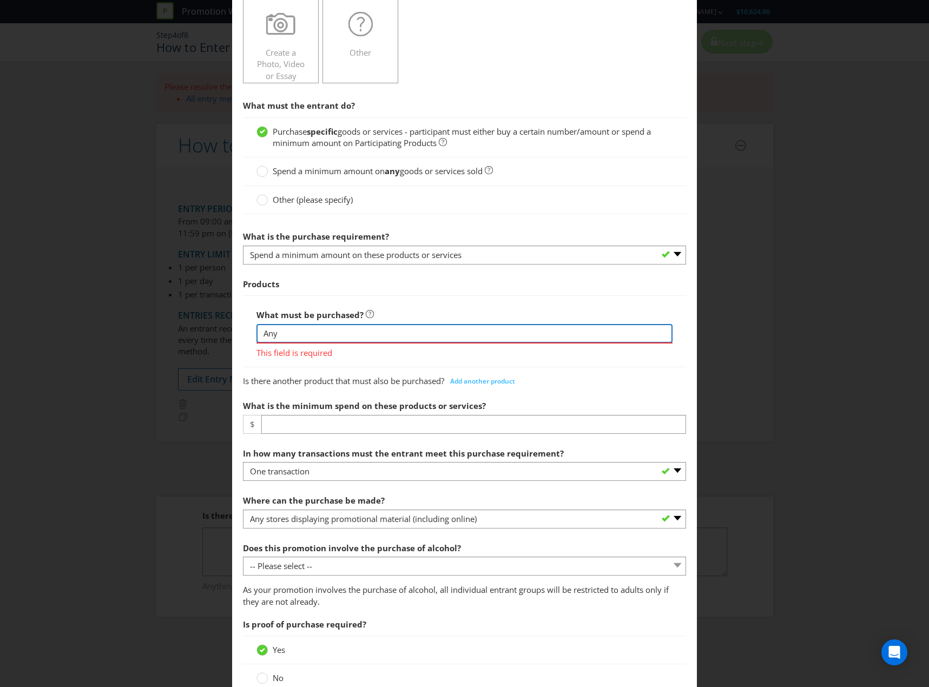
type input "Any Smirnoff product in store"
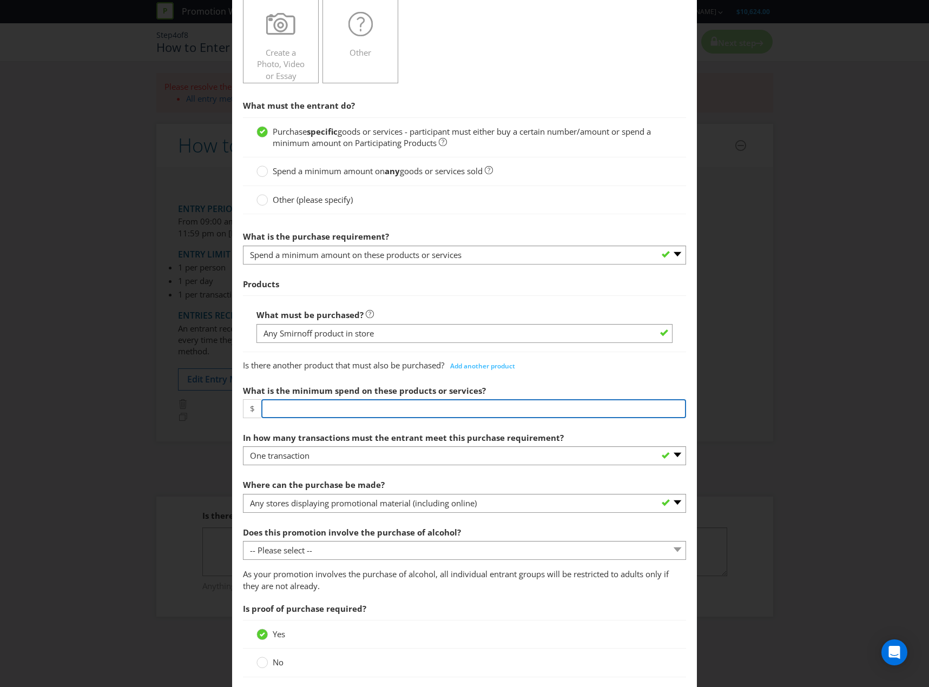
click at [315, 422] on section "What must the entrant do? Purchase specific goods or services - participant mus…" at bounding box center [464, 550] width 443 height 911
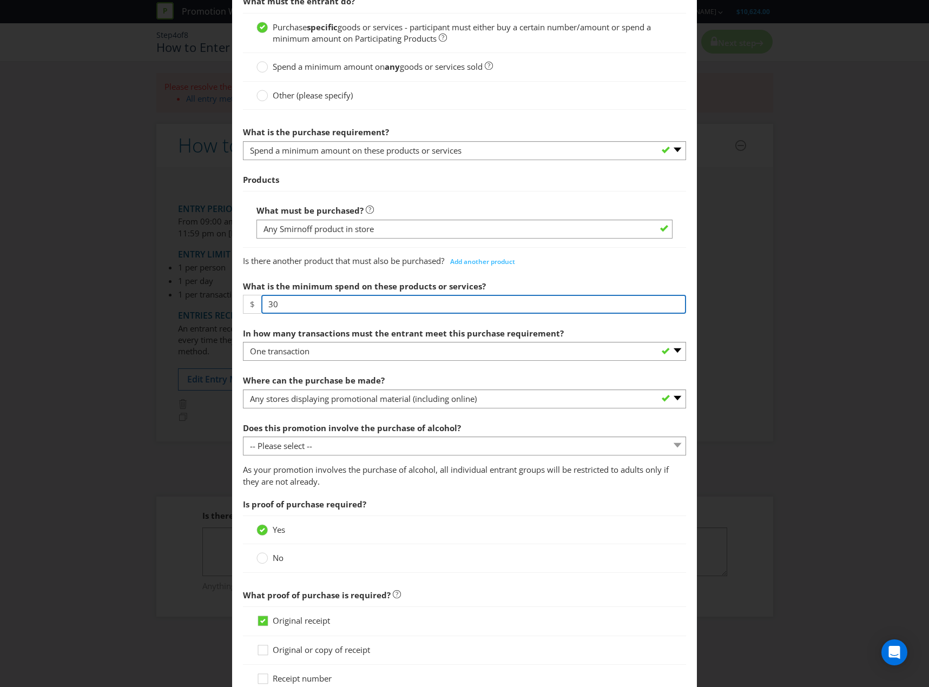
scroll to position [379, 0]
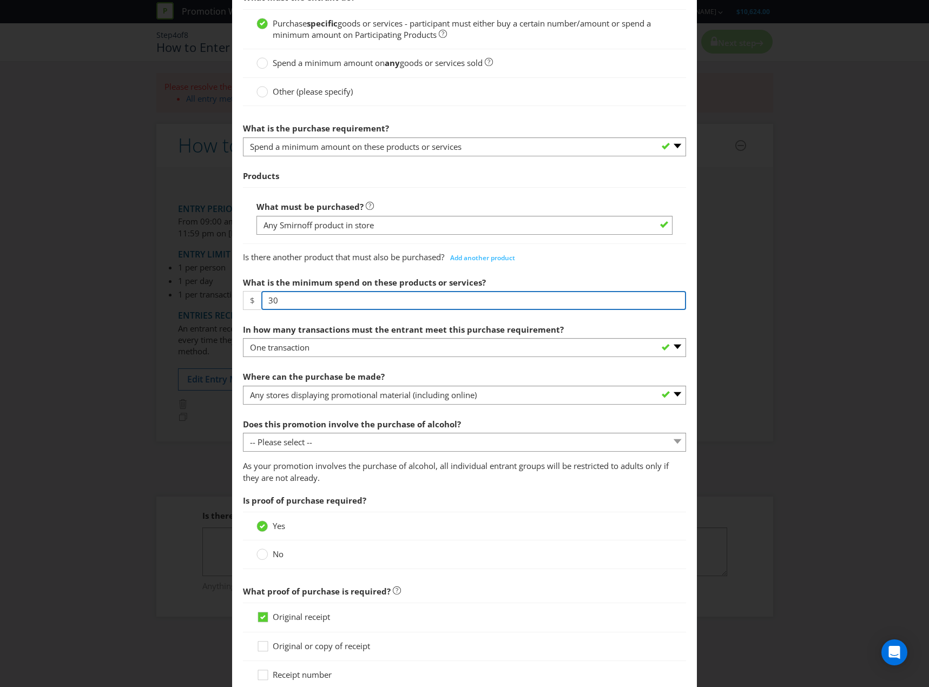
type input "30"
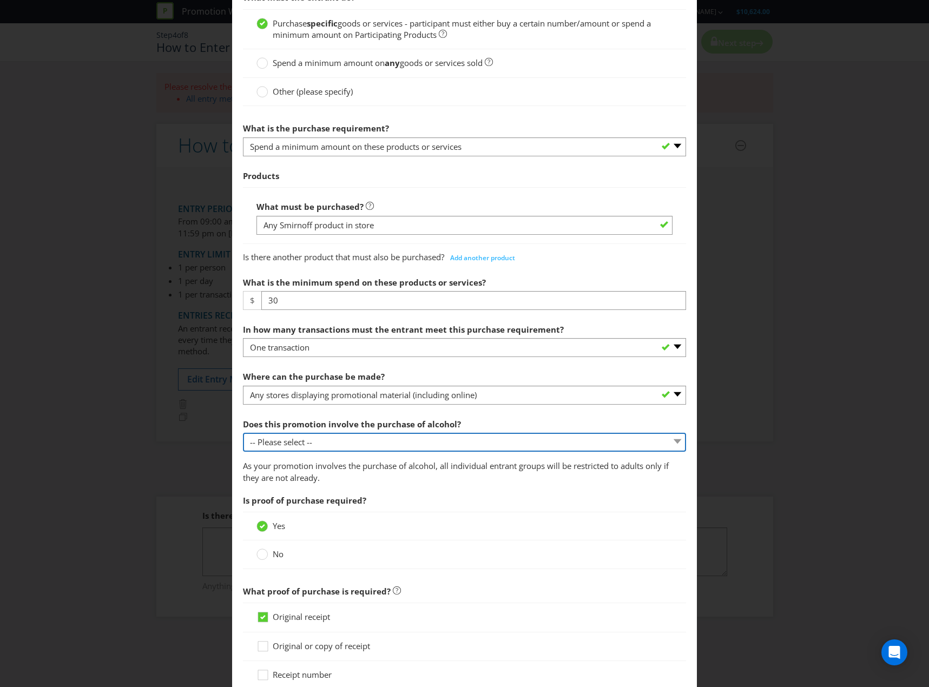
click at [341, 437] on select "-- Please select -- Yes, for on-premises consumption Yes, for off-premises cons…" at bounding box center [464, 442] width 443 height 19
select select "YES_OFF_PREMISES"
click at [243, 433] on select "-- Please select -- Yes, for on-premises consumption Yes, for off-premises cons…" at bounding box center [464, 442] width 443 height 19
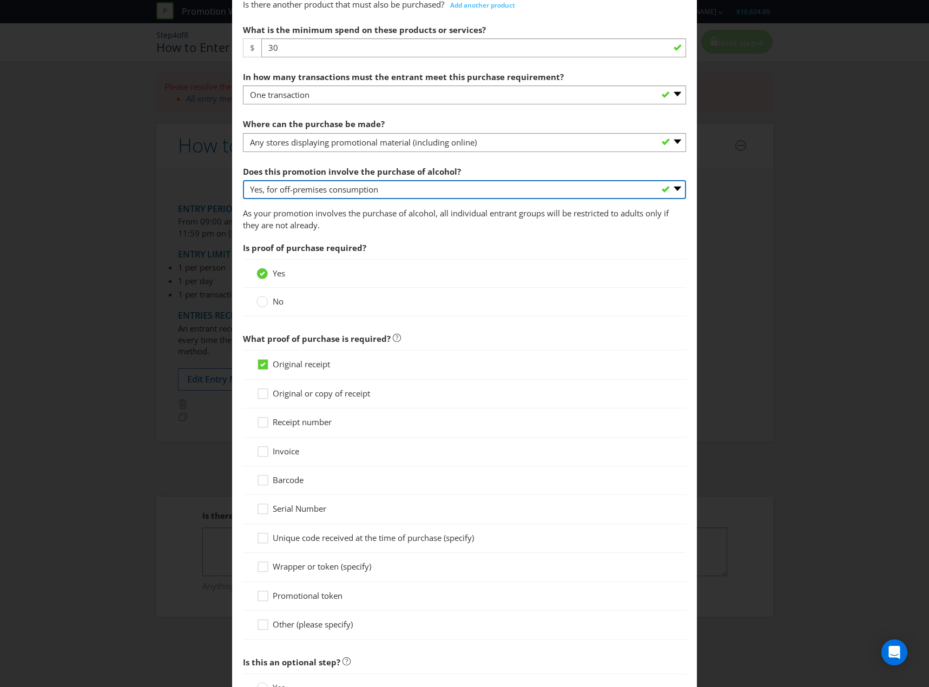
scroll to position [750, 0]
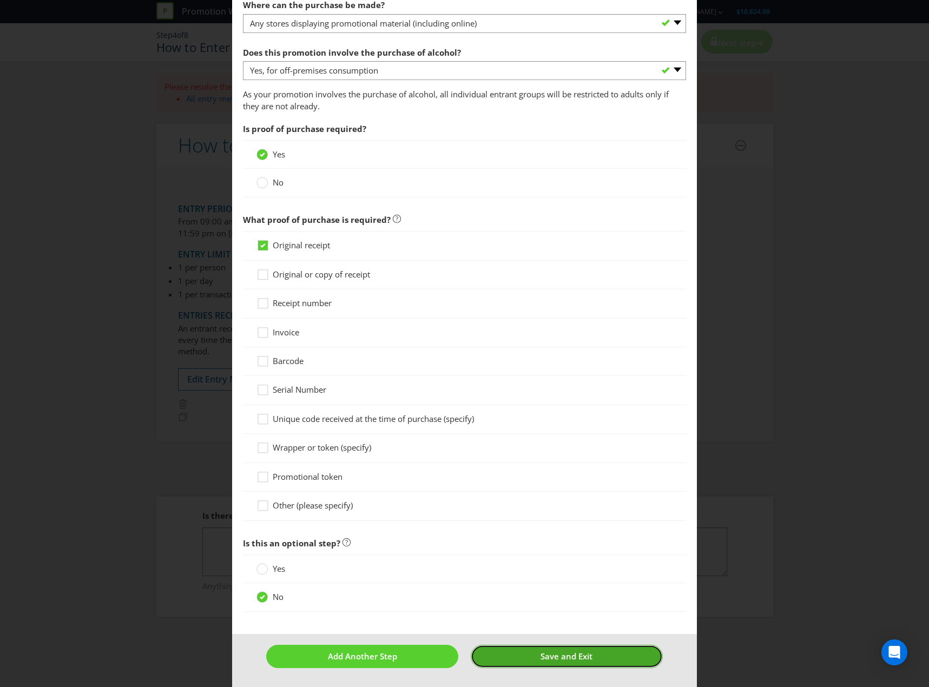
click at [523, 653] on button "Save and Exit" at bounding box center [566, 656] width 192 height 23
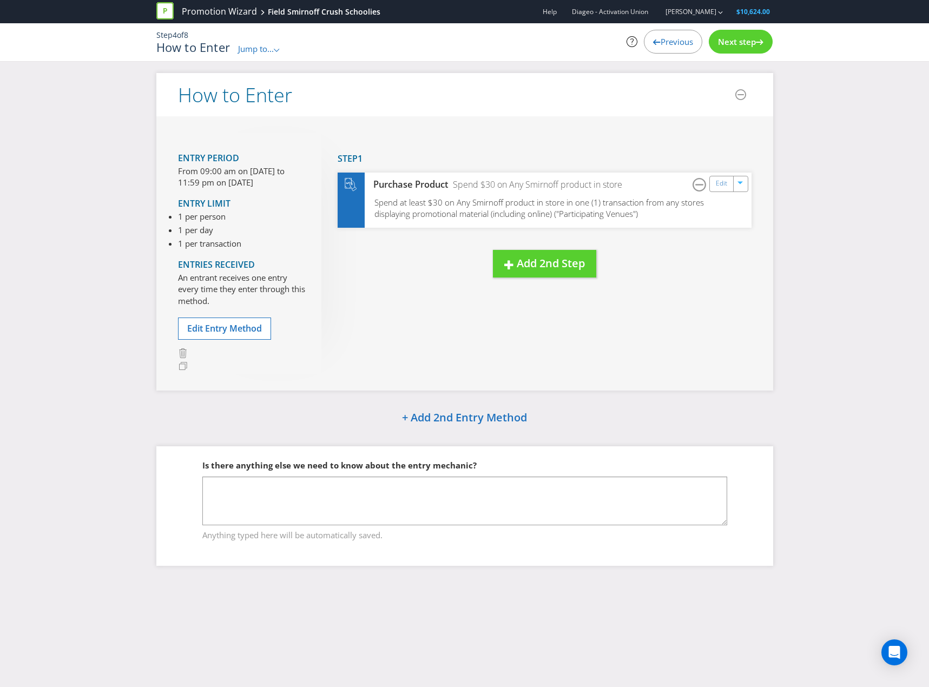
click at [746, 44] on span "Next step" at bounding box center [737, 41] width 38 height 11
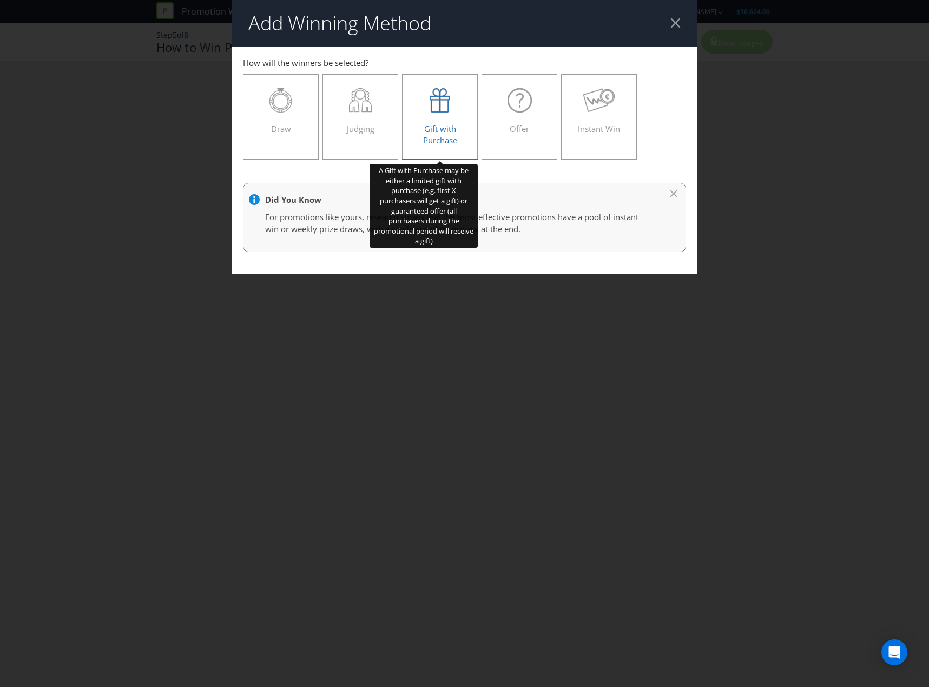
click at [442, 147] on label "Gift with Purchase" at bounding box center [440, 116] width 76 height 85
click at [0, 0] on input "Gift with Purchase" at bounding box center [0, 0] width 0 height 0
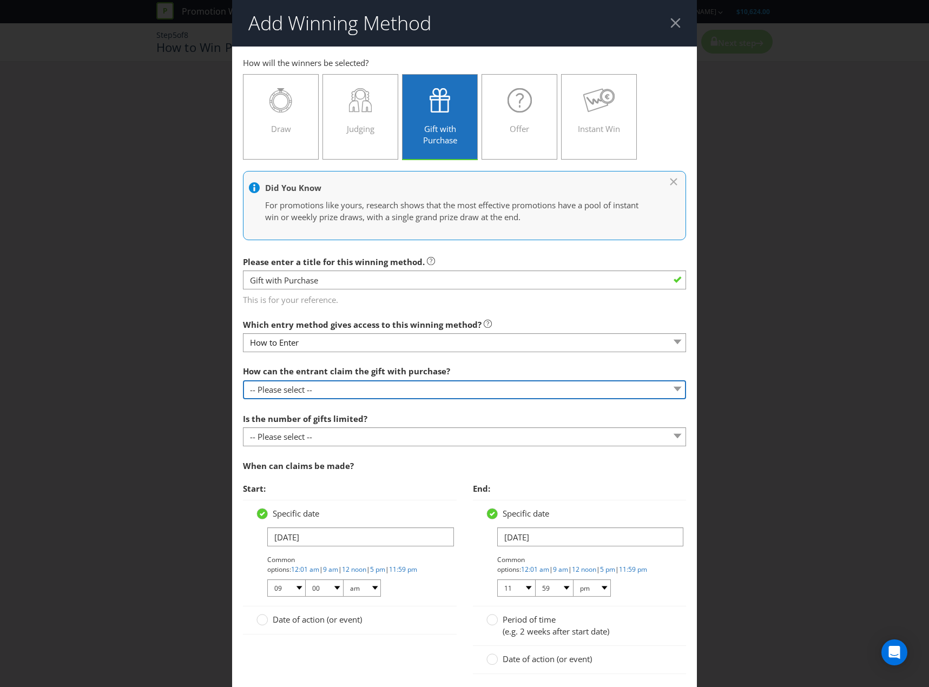
click at [295, 388] on select "-- Please select -- Already covered by entry mechanic Automatically sent to cla…" at bounding box center [464, 389] width 443 height 19
select select "IN_STORE"
click at [243, 380] on select "-- Please select -- Already covered by entry mechanic Automatically sent to cla…" at bounding box center [464, 389] width 443 height 19
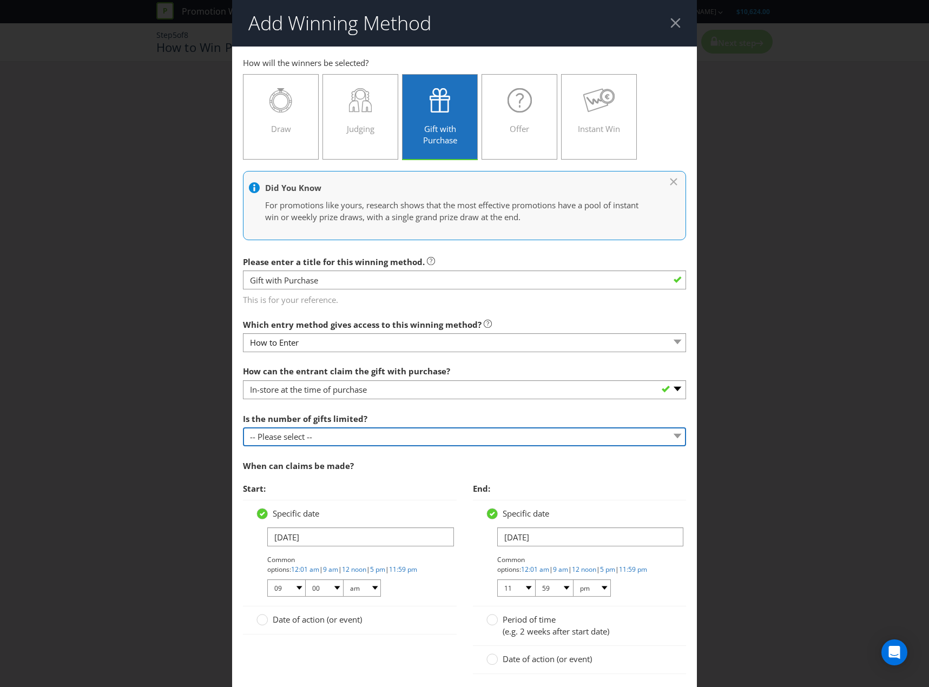
click at [326, 441] on select "-- Please select -- Unlimited gifts available during promotional period Number …" at bounding box center [464, 436] width 443 height 19
select select "LIMITED"
click at [243, 427] on select "-- Please select -- Unlimited gifts available during promotional period Number …" at bounding box center [464, 436] width 443 height 19
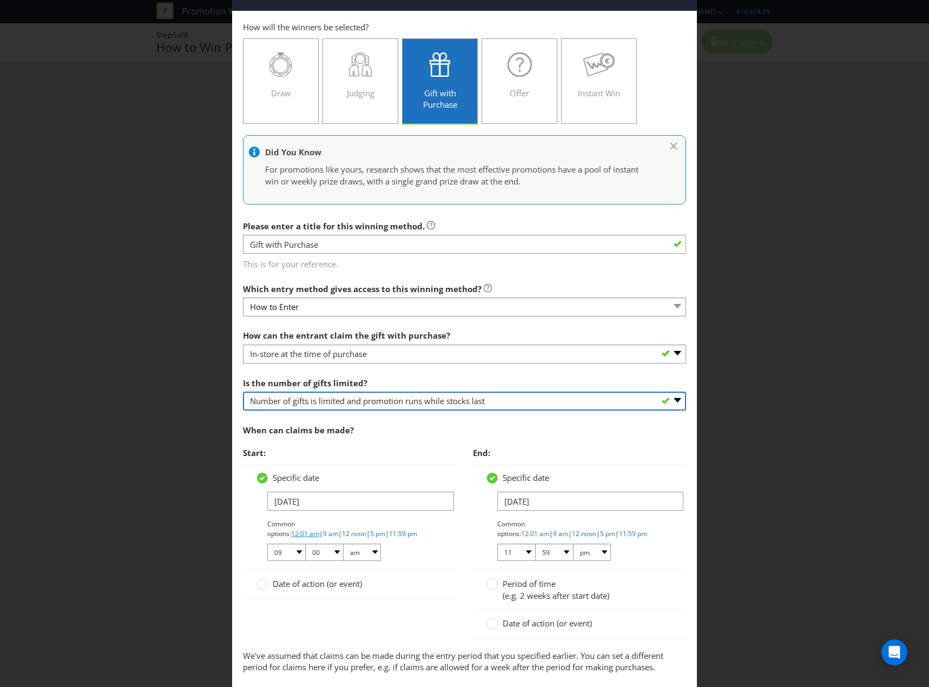
scroll to position [93, 0]
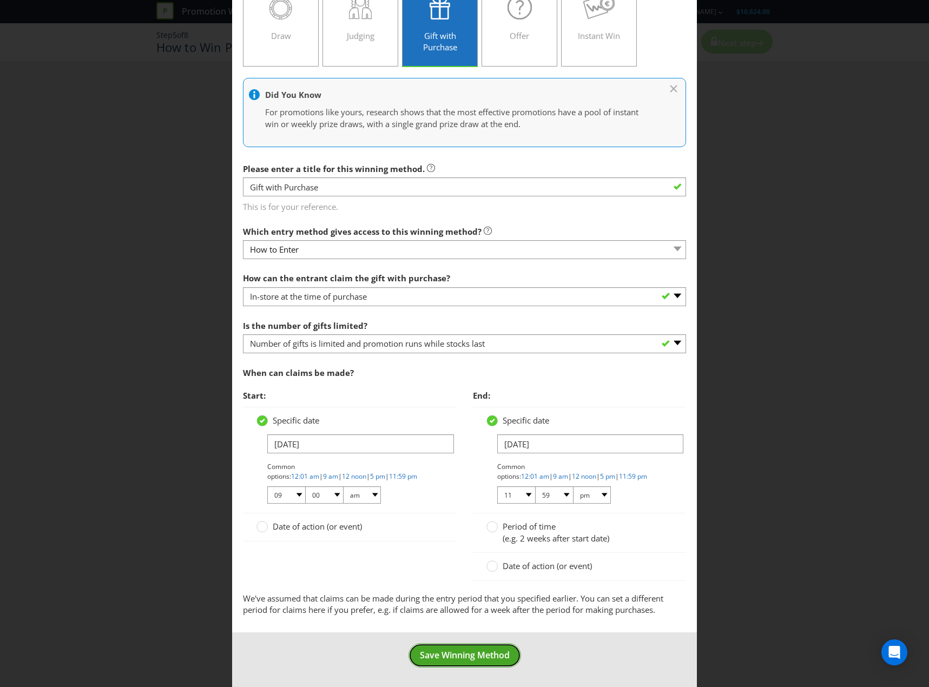
click at [484, 653] on span "Save Winning Method" at bounding box center [465, 655] width 90 height 12
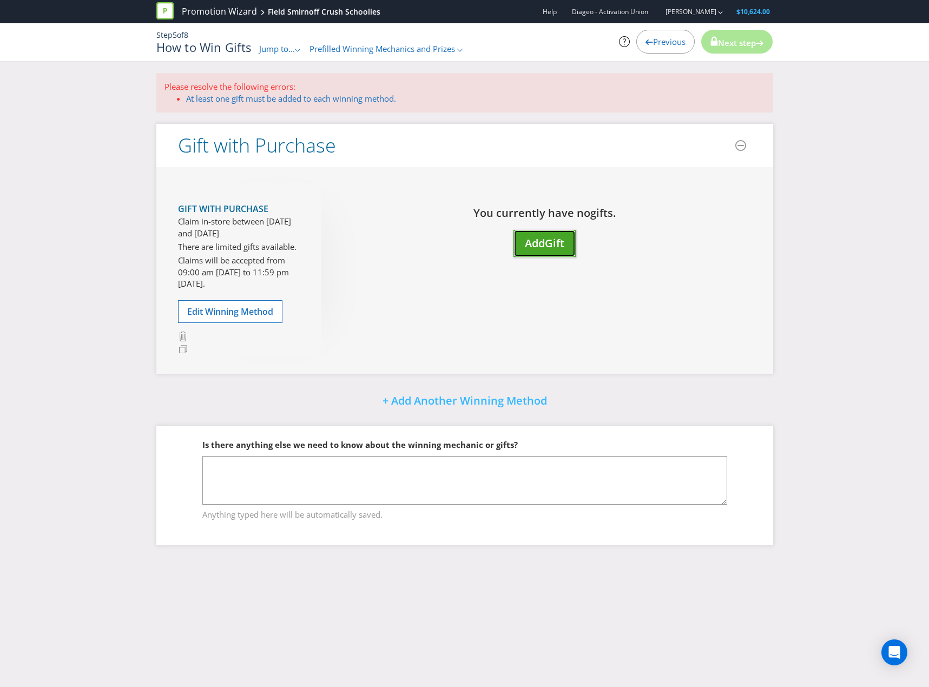
click at [541, 231] on button "Add Gift" at bounding box center [544, 244] width 62 height 28
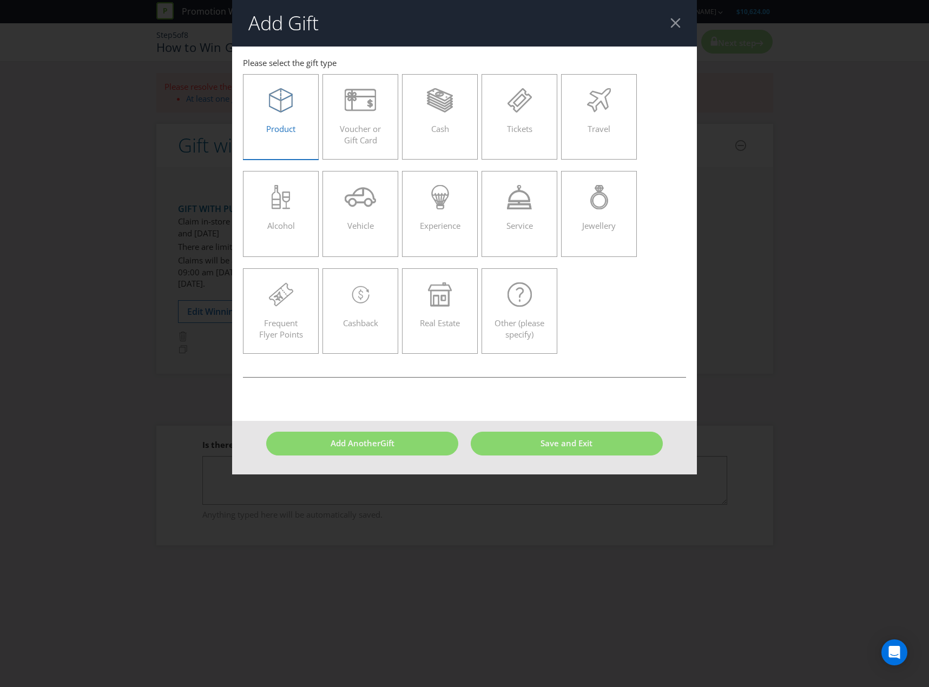
click at [275, 144] on label "Product" at bounding box center [281, 116] width 76 height 85
click at [0, 0] on input "Product" at bounding box center [0, 0] width 0 height 0
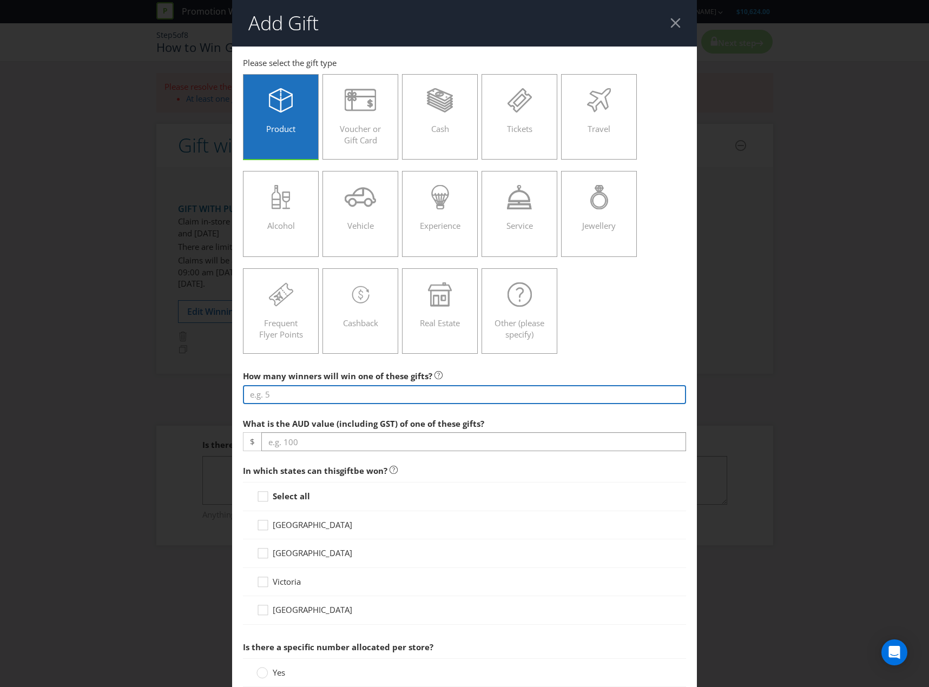
click at [339, 395] on input "number" at bounding box center [464, 394] width 443 height 19
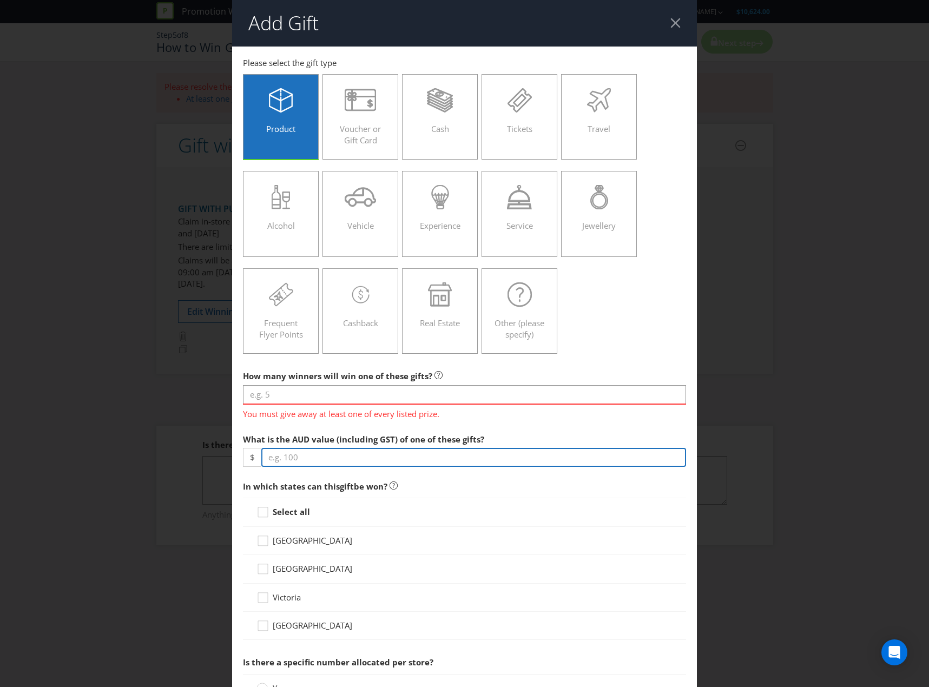
click at [315, 454] on input "number" at bounding box center [473, 457] width 425 height 19
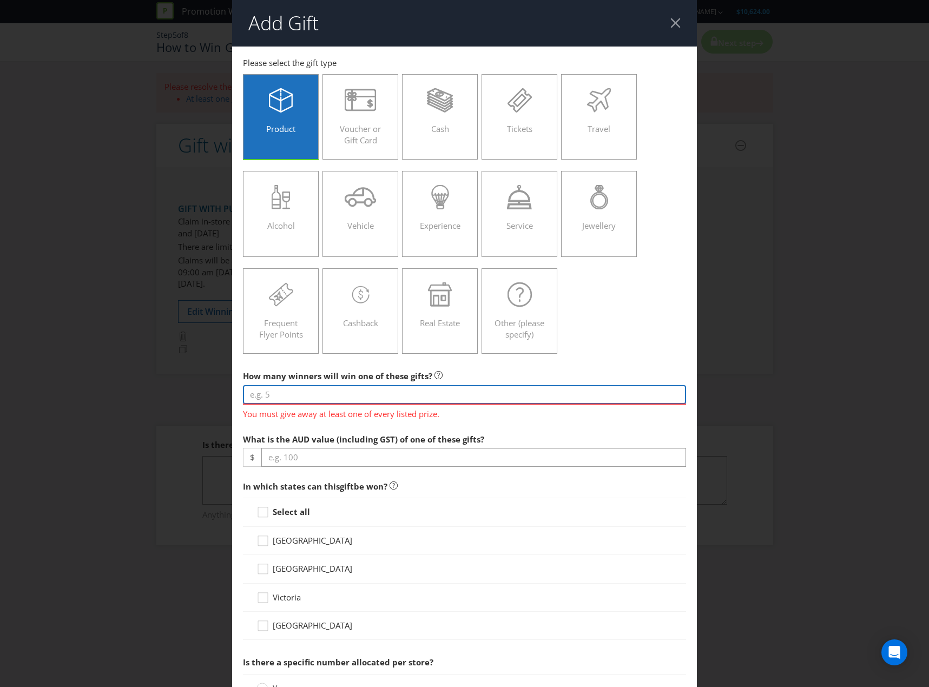
click at [310, 389] on input "number" at bounding box center [464, 394] width 443 height 19
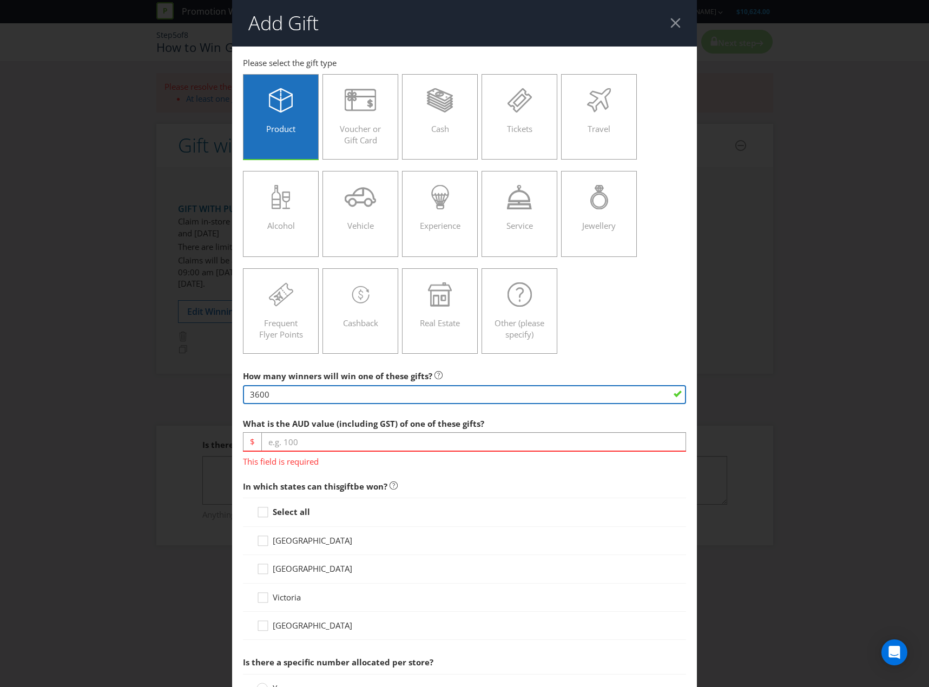
type input "3600"
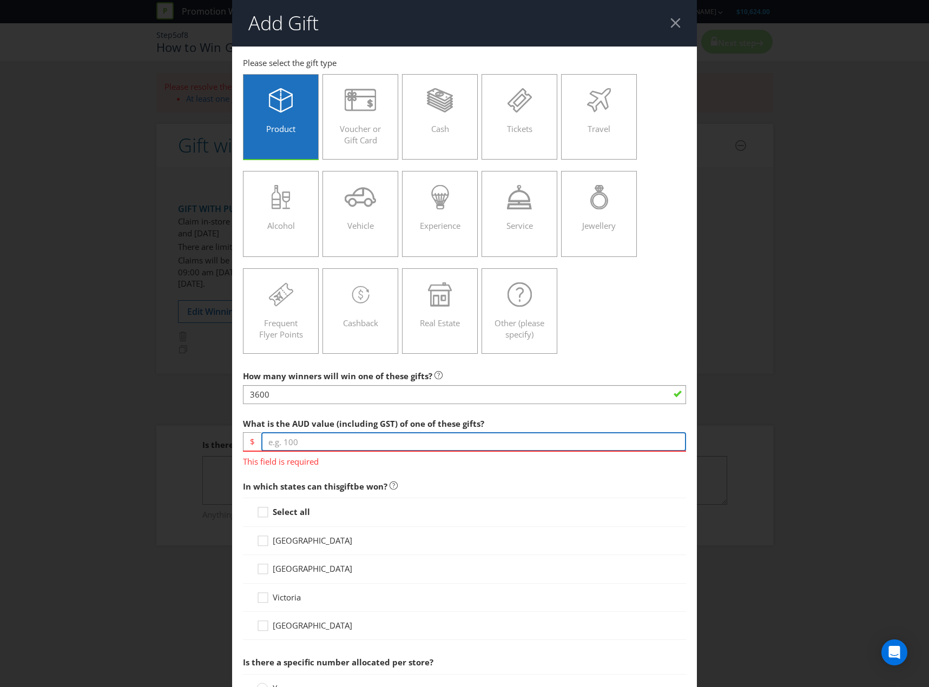
click at [317, 436] on input "number" at bounding box center [473, 441] width 425 height 19
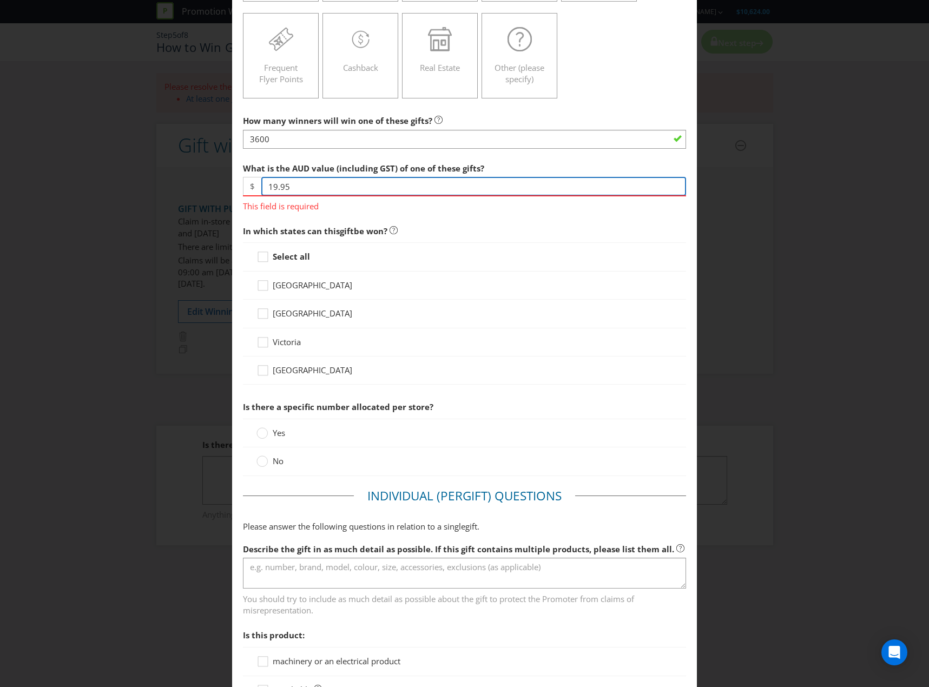
scroll to position [270, 0]
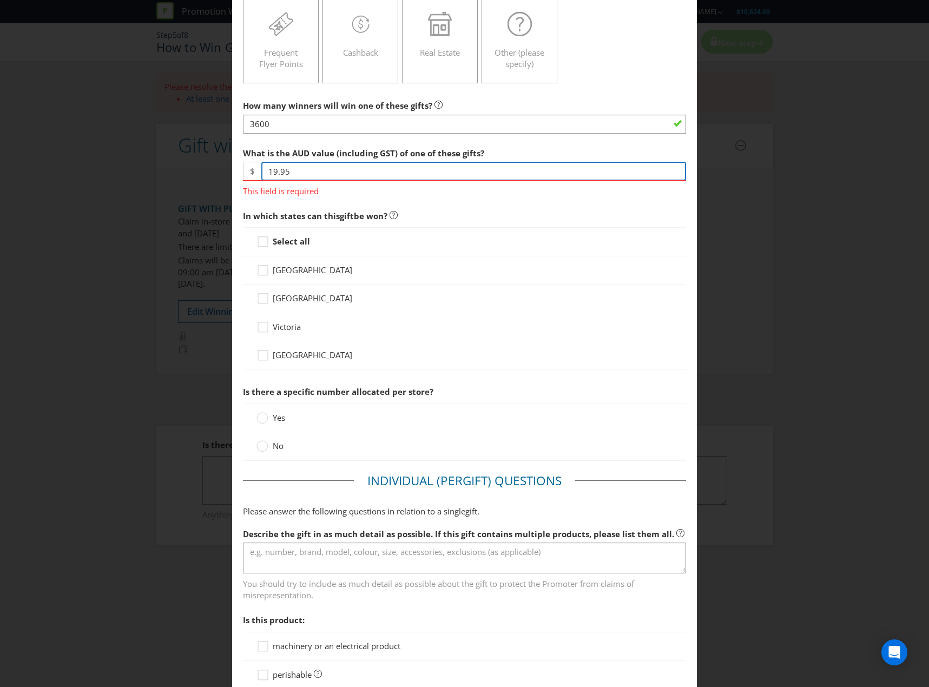
type input "19.95"
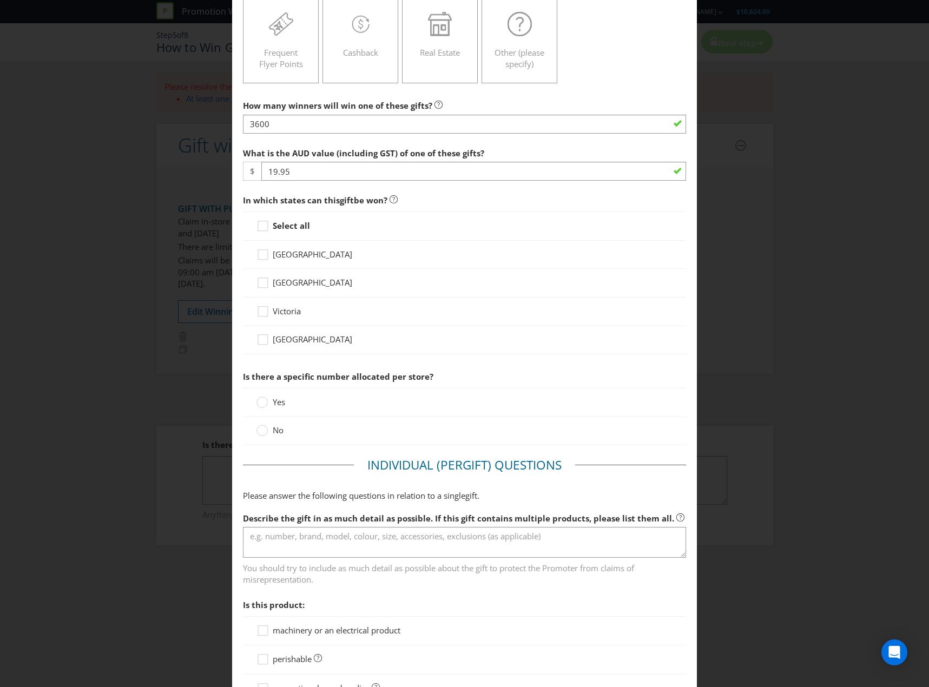
click at [273, 237] on div "Select all" at bounding box center [464, 225] width 443 height 29
click at [277, 229] on strong "Select all" at bounding box center [291, 225] width 37 height 11
click at [0, 0] on input "Select all" at bounding box center [0, 0] width 0 height 0
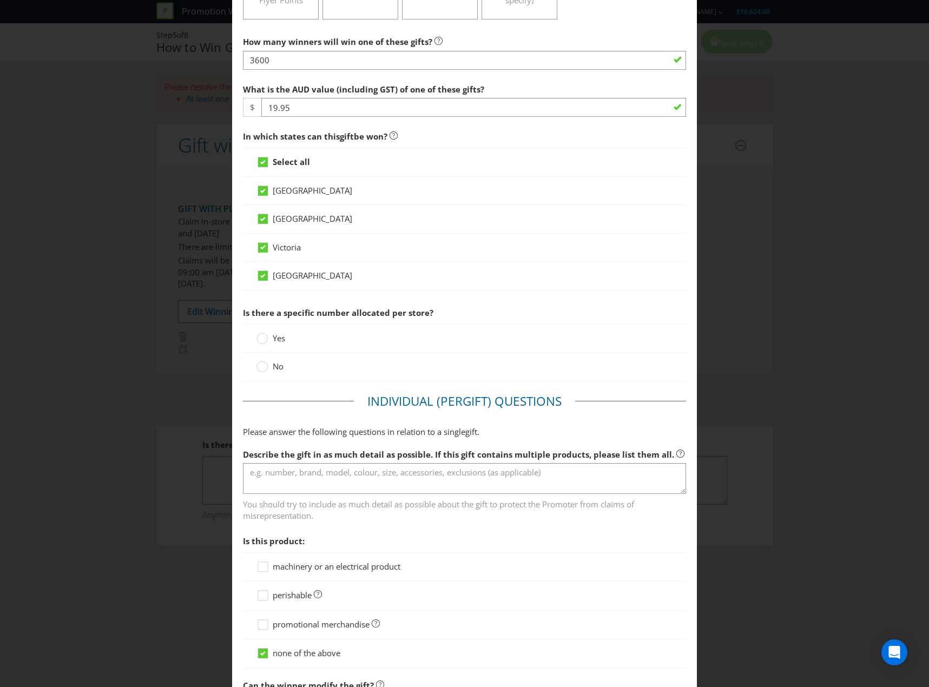
scroll to position [433, 0]
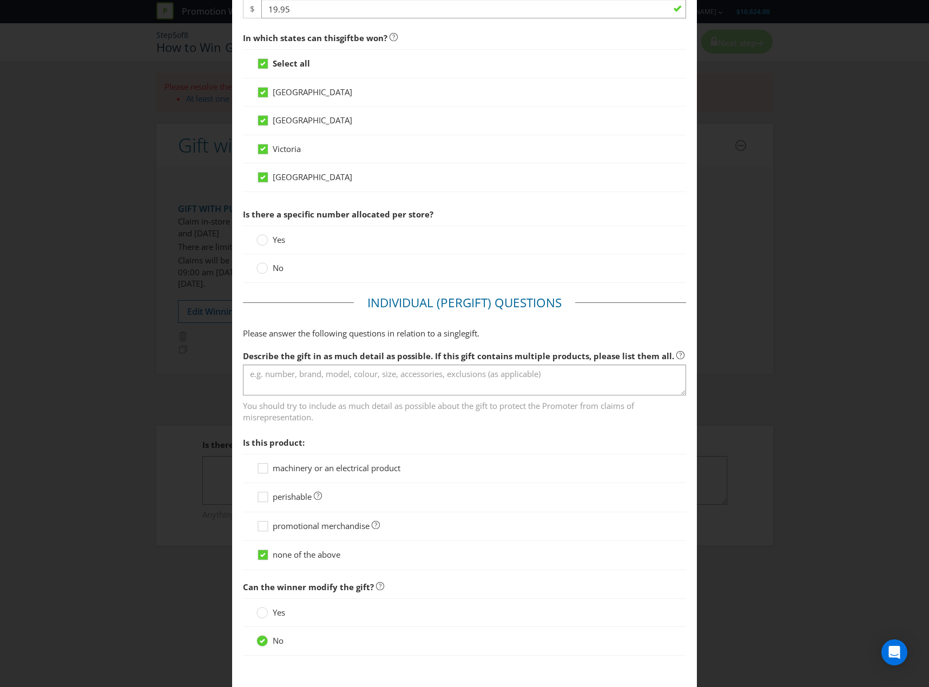
click at [277, 243] on span "Yes" at bounding box center [279, 239] width 12 height 11
click at [0, 0] on input "Yes" at bounding box center [0, 0] width 0 height 0
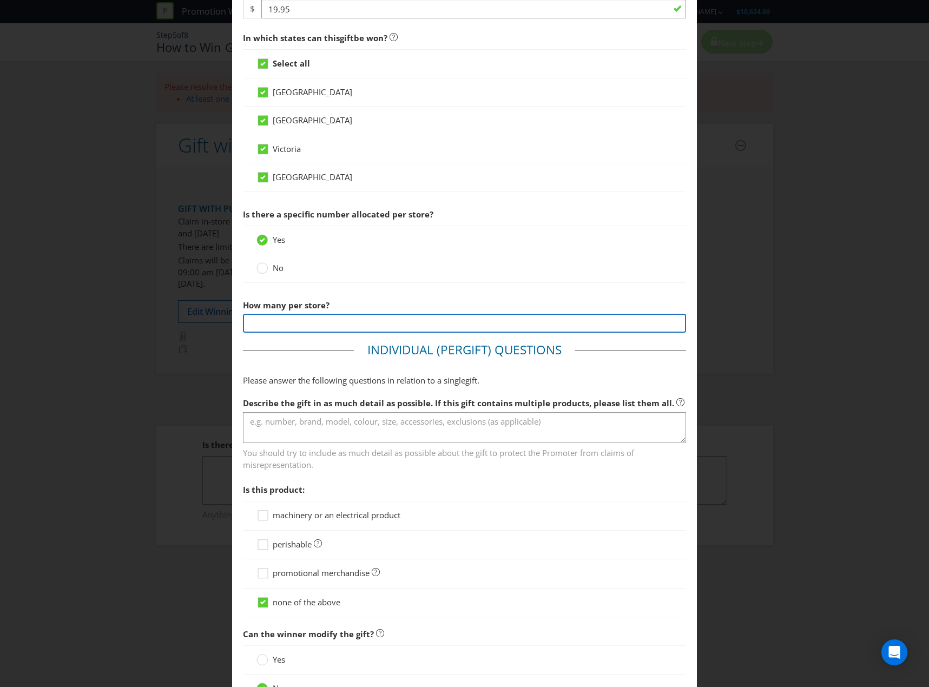
click at [336, 330] on input "number" at bounding box center [464, 323] width 443 height 19
type input "100"
click at [344, 408] on span "Describe the gift in as much detail as possible. If this gift contains multiple…" at bounding box center [458, 402] width 431 height 11
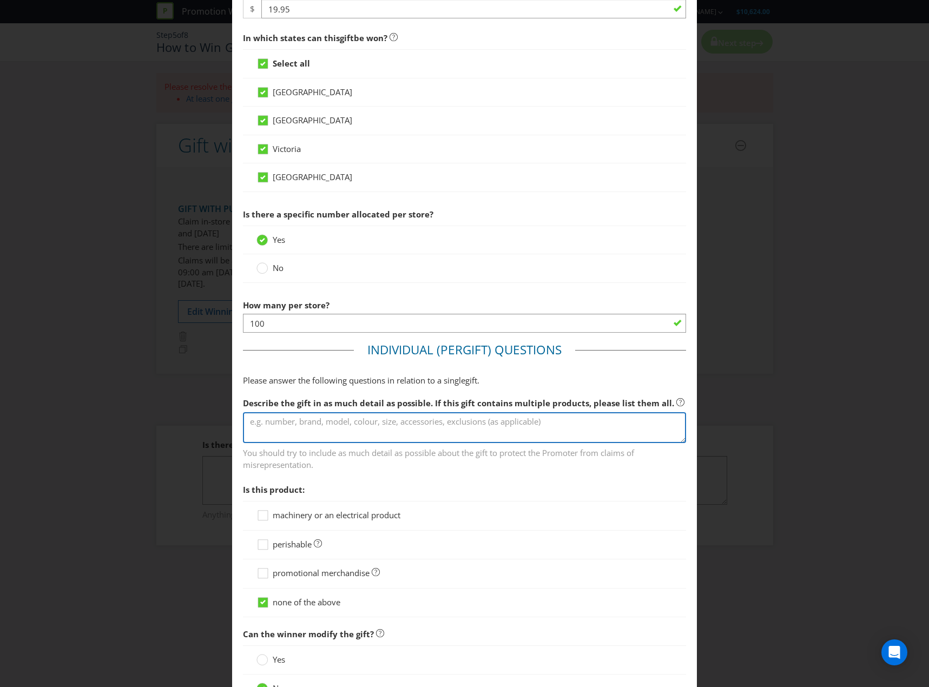
click at [347, 421] on textarea at bounding box center [464, 427] width 443 height 31
type textarea "1"
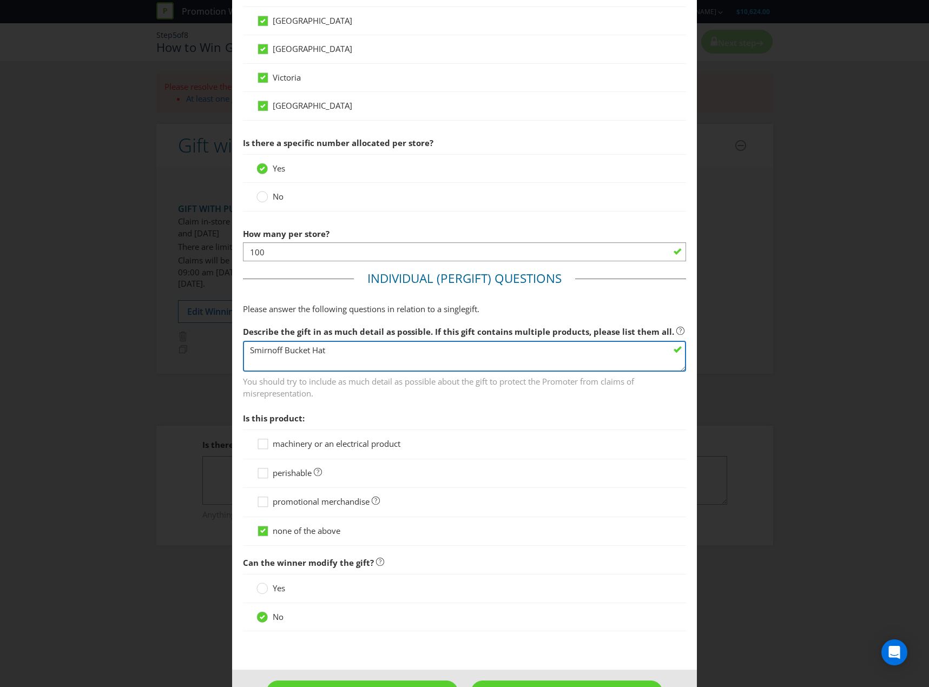
scroll to position [540, 0]
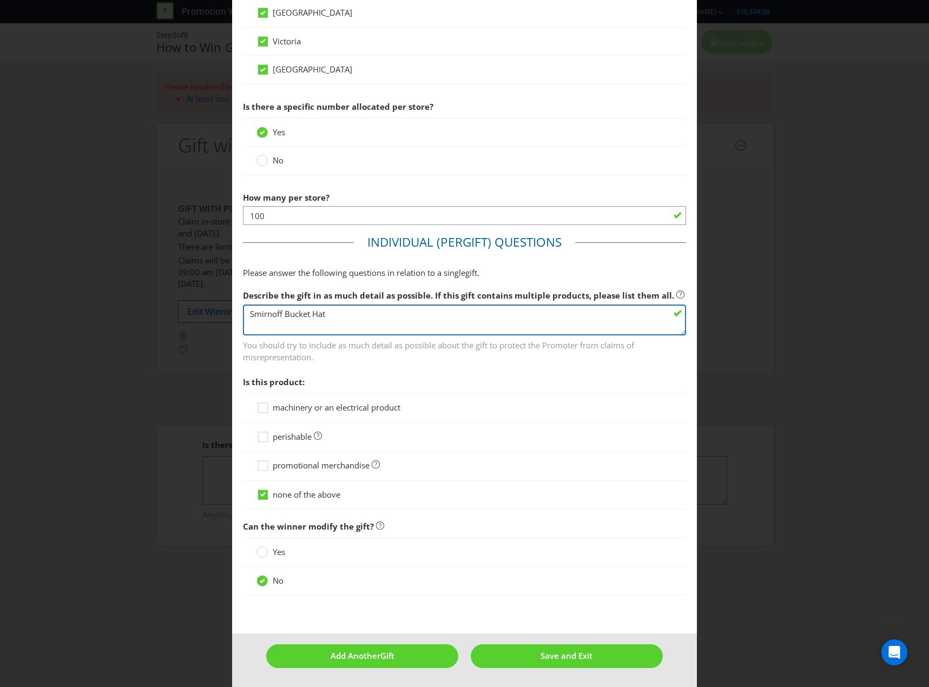
type textarea "Smirnoff Bucket Hat"
click at [322, 464] on span "promotional merchandise" at bounding box center [321, 465] width 97 height 11
click at [0, 0] on input "promotional merchandise" at bounding box center [0, 0] width 0 height 0
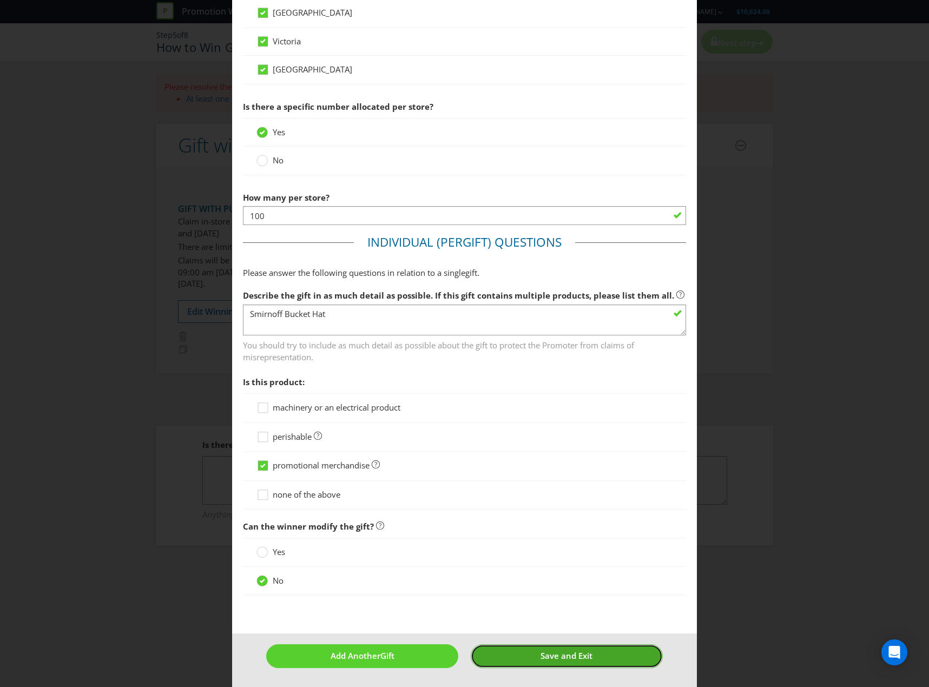
click at [512, 662] on button "Save and Exit" at bounding box center [566, 655] width 192 height 23
